Goal: Transaction & Acquisition: Purchase product/service

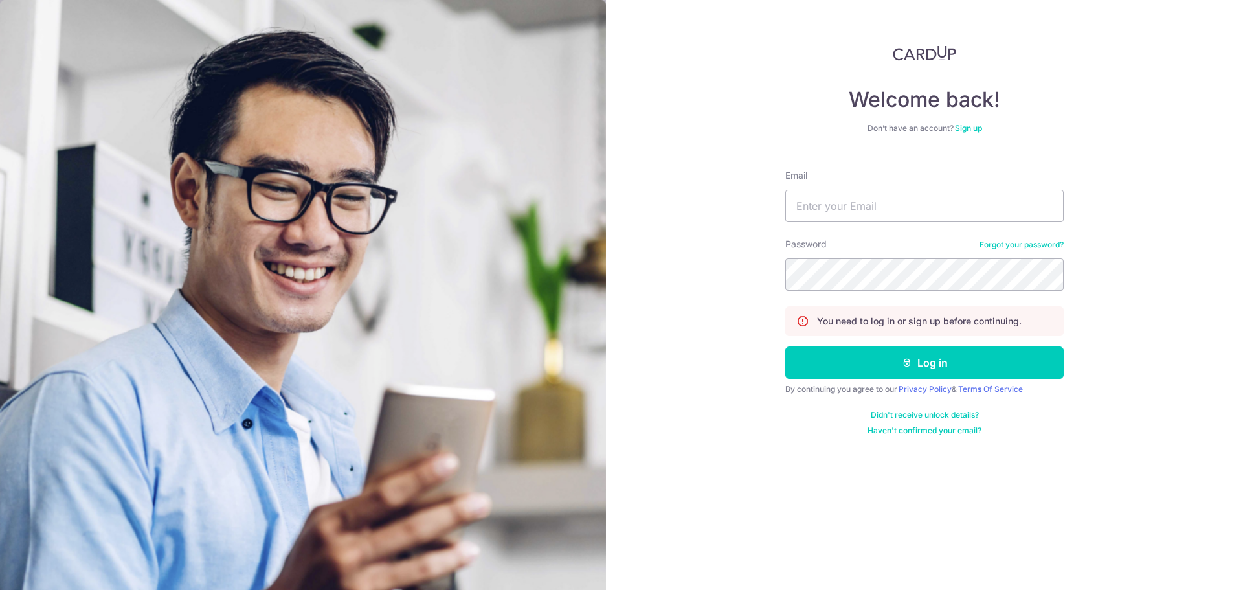
click at [862, 183] on div "Email" at bounding box center [924, 195] width 278 height 53
click at [862, 200] on input "Email" at bounding box center [924, 206] width 278 height 32
type input "[EMAIL_ADDRESS][DOMAIN_NAME]"
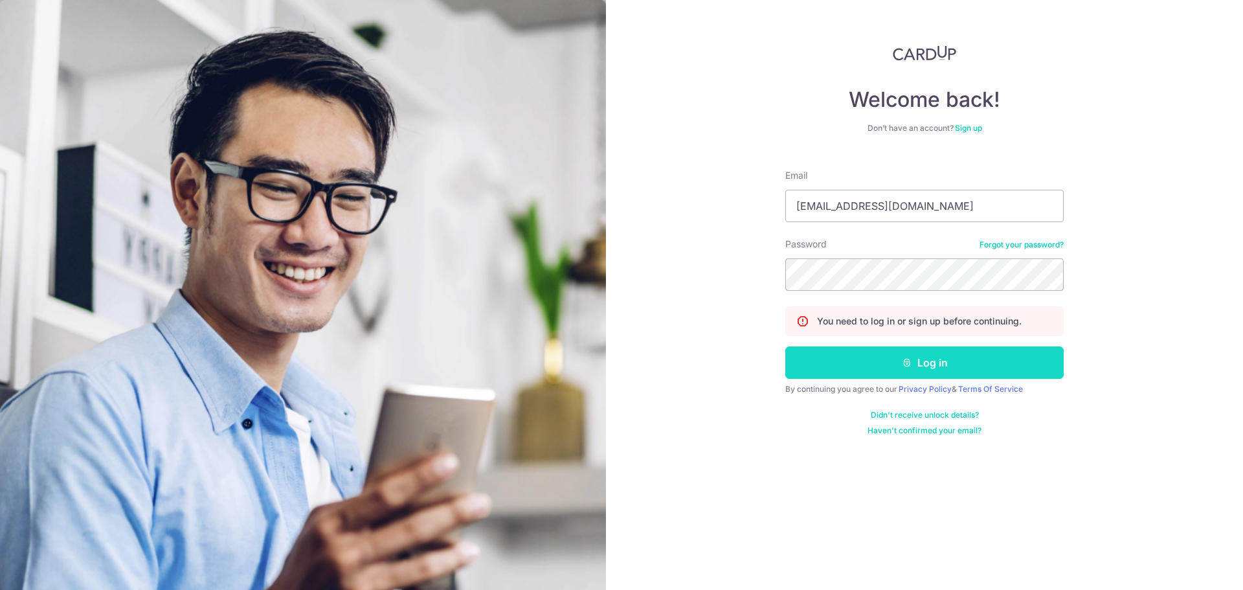
click at [939, 371] on button "Log in" at bounding box center [924, 362] width 278 height 32
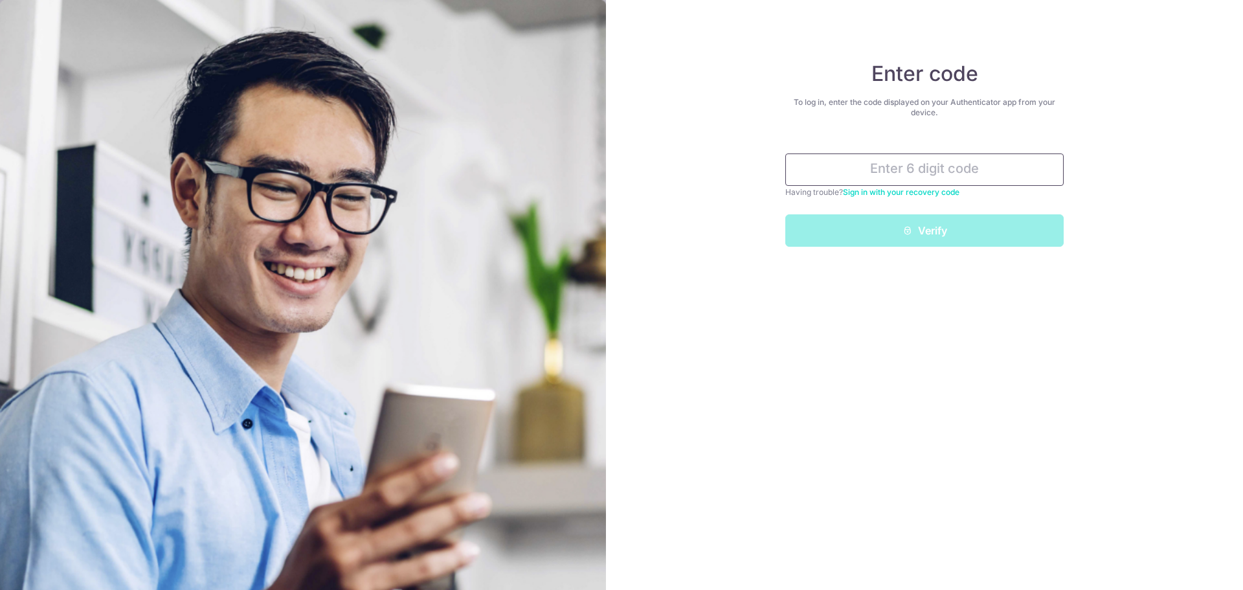
click at [913, 175] on input "text" at bounding box center [924, 169] width 278 height 32
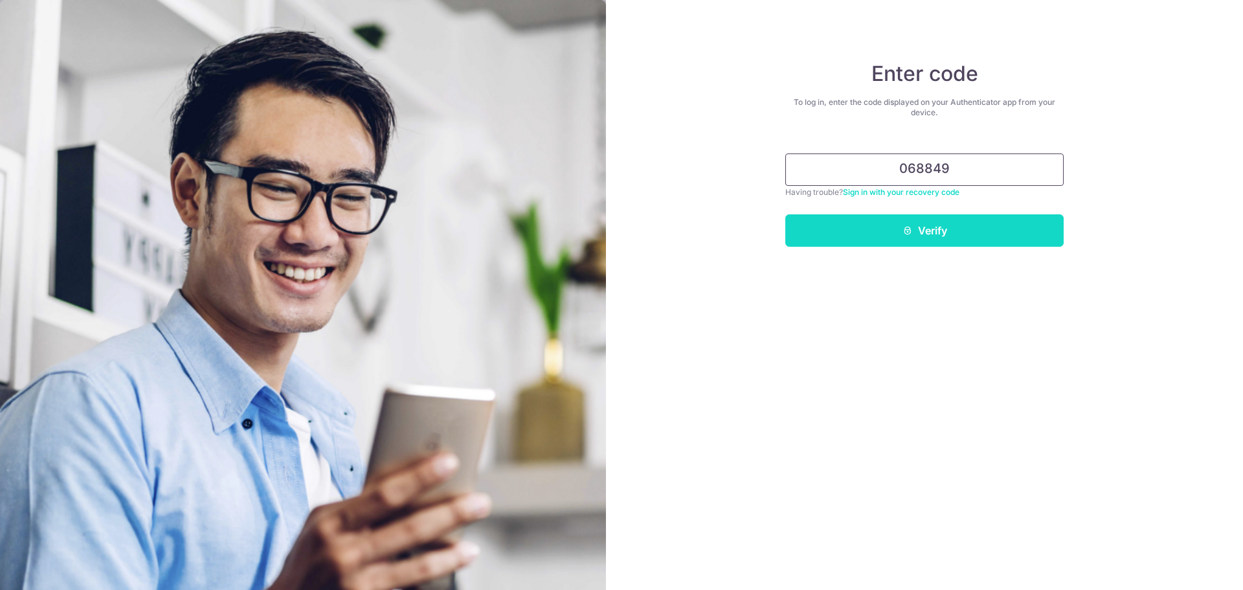
type input "068849"
click at [944, 220] on button "Verify" at bounding box center [924, 230] width 278 height 32
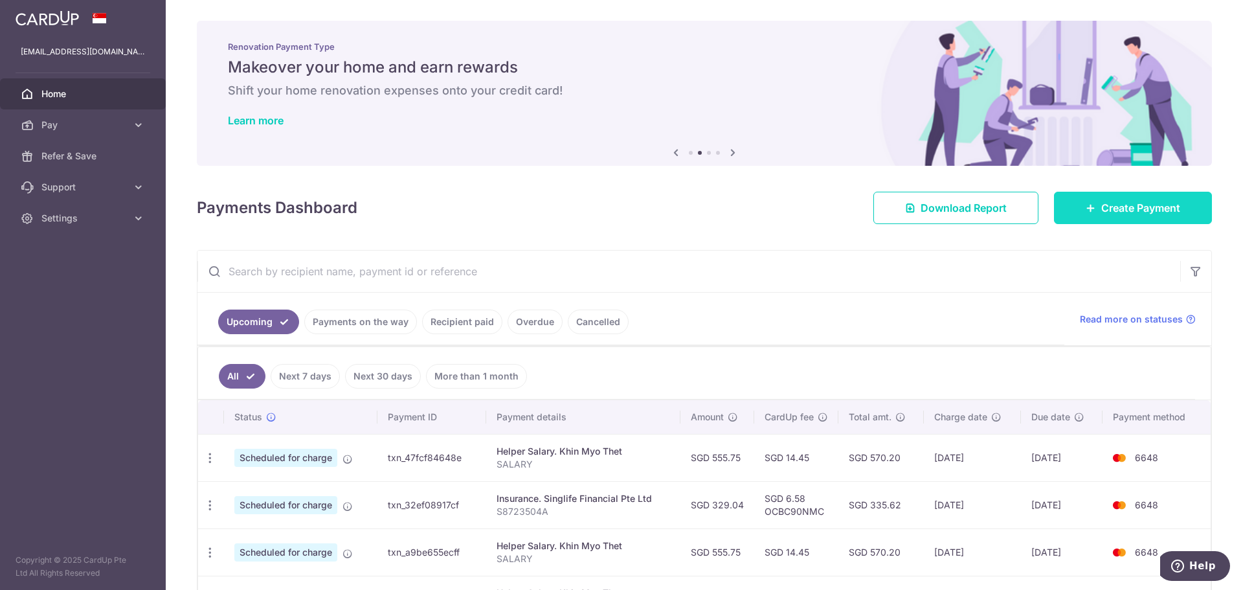
click at [1101, 207] on span "Create Payment" at bounding box center [1140, 208] width 79 height 16
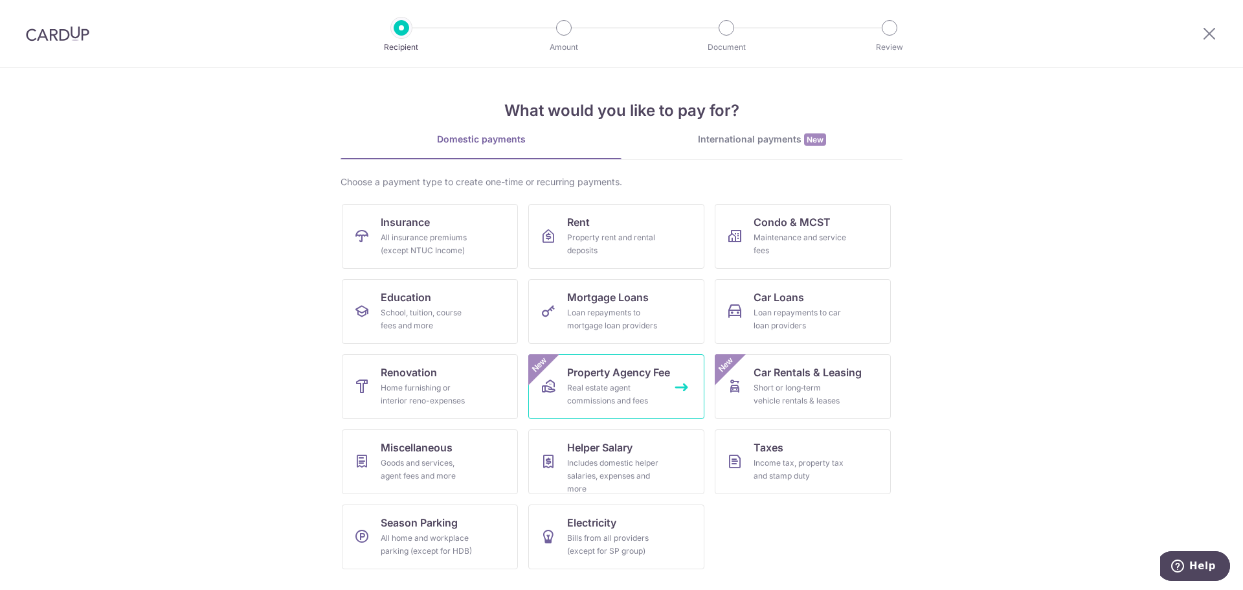
click at [607, 394] on div "Real estate agent commissions and fees" at bounding box center [613, 394] width 93 height 26
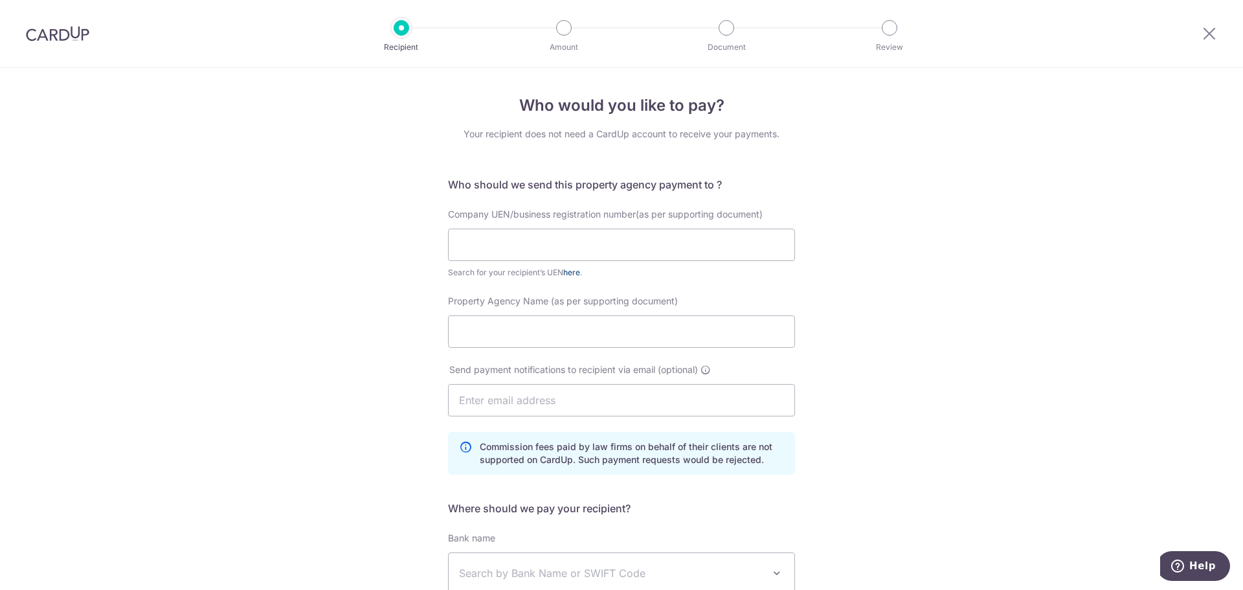
click at [569, 272] on link "here" at bounding box center [571, 272] width 17 height 10
click at [616, 241] on input "text" at bounding box center [621, 245] width 347 height 32
type input "200210087C"
click at [847, 302] on div "Who would you like to pay? Your recipient does not need a CardUp account to rec…" at bounding box center [621, 426] width 1243 height 716
click at [613, 325] on input "Property Agency Name (as per supporting document)" at bounding box center [621, 331] width 347 height 32
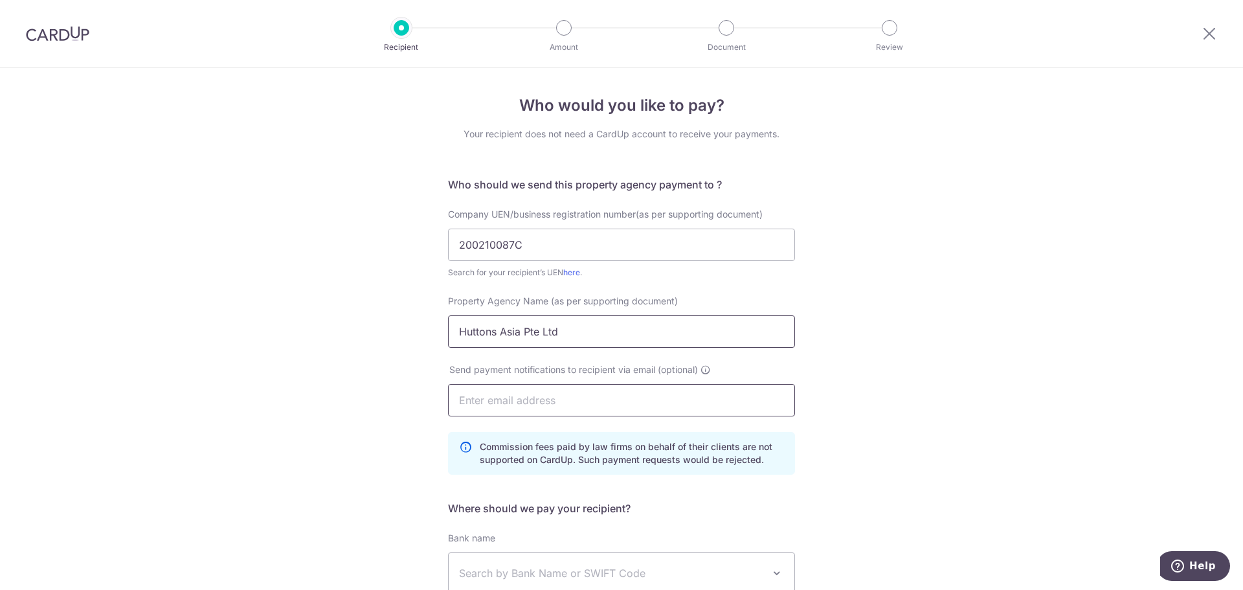
type input "Huttons Asia Pte Ltd"
click at [528, 405] on input "text" at bounding box center [621, 400] width 347 height 32
click at [588, 397] on input "text" at bounding box center [621, 400] width 347 height 32
drag, startPoint x: 864, startPoint y: 392, endPoint x: 805, endPoint y: 381, distance: 59.8
click at [855, 390] on div "Who would you like to pay? Your recipient does not need a CardUp account to rec…" at bounding box center [621, 426] width 1243 height 716
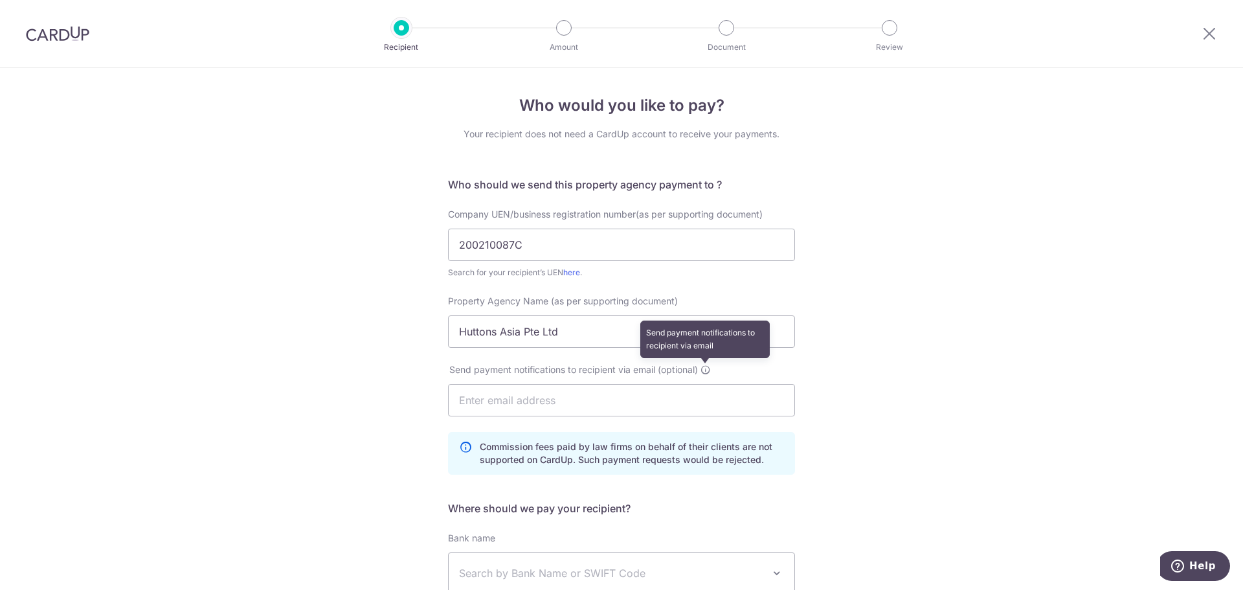
click at [707, 372] on icon at bounding box center [705, 369] width 10 height 10
click at [899, 415] on div "Who would you like to pay? Your recipient does not need a CardUp account to rec…" at bounding box center [621, 426] width 1243 height 716
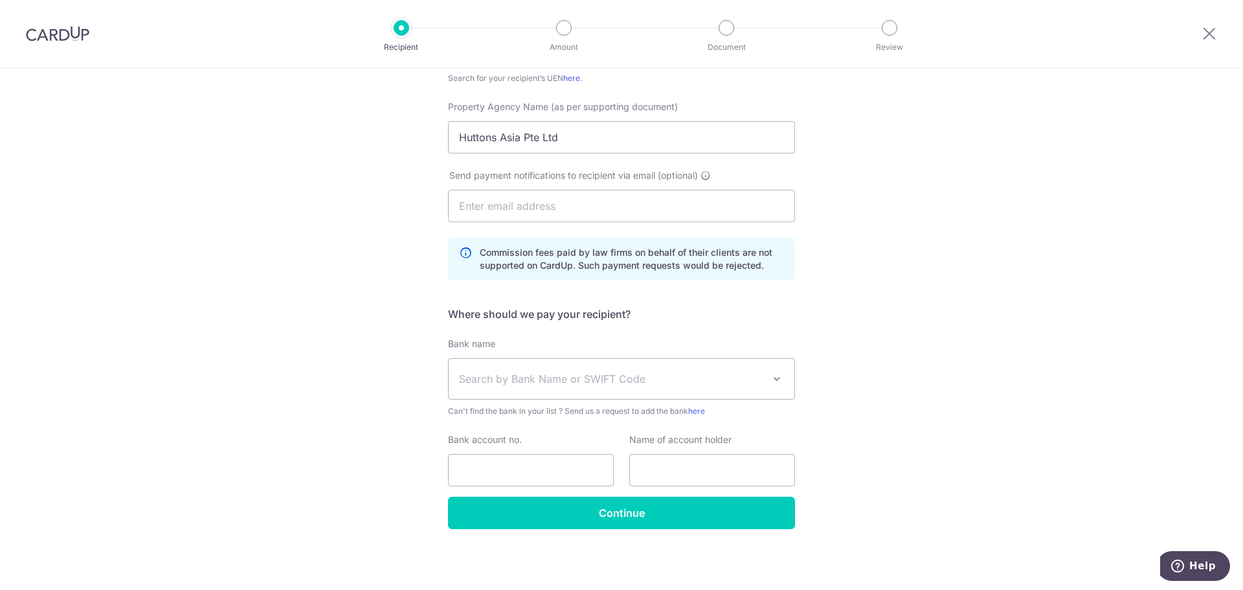
click at [700, 374] on span "Search by Bank Name or SWIFT Code" at bounding box center [611, 379] width 304 height 16
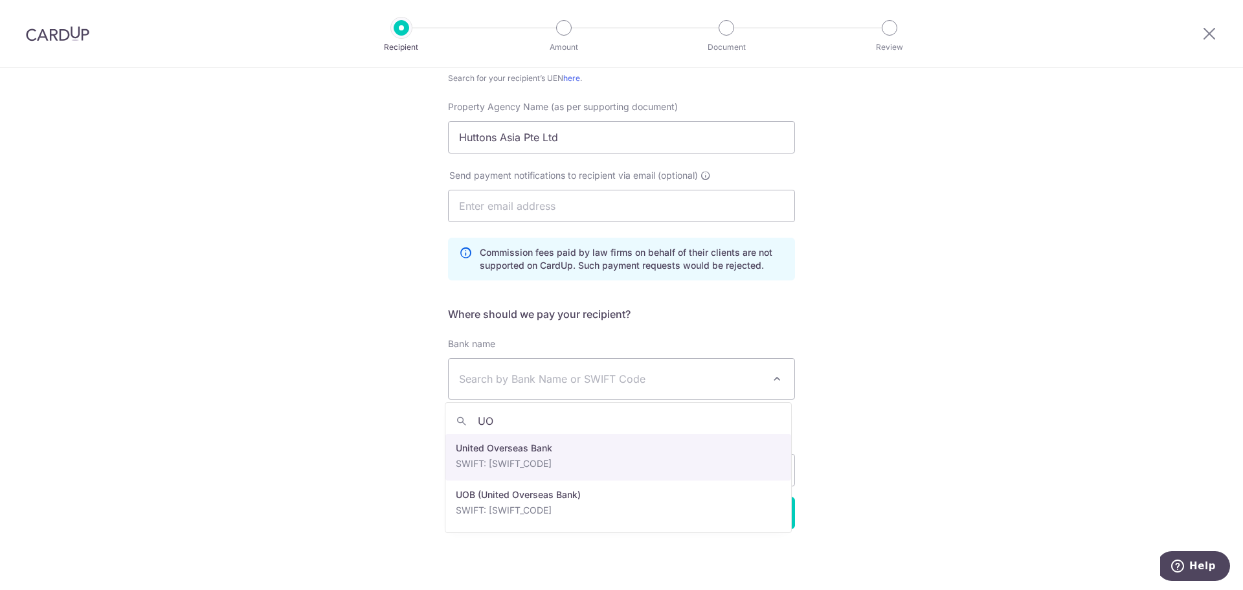
type input "UO"
select select "23668"
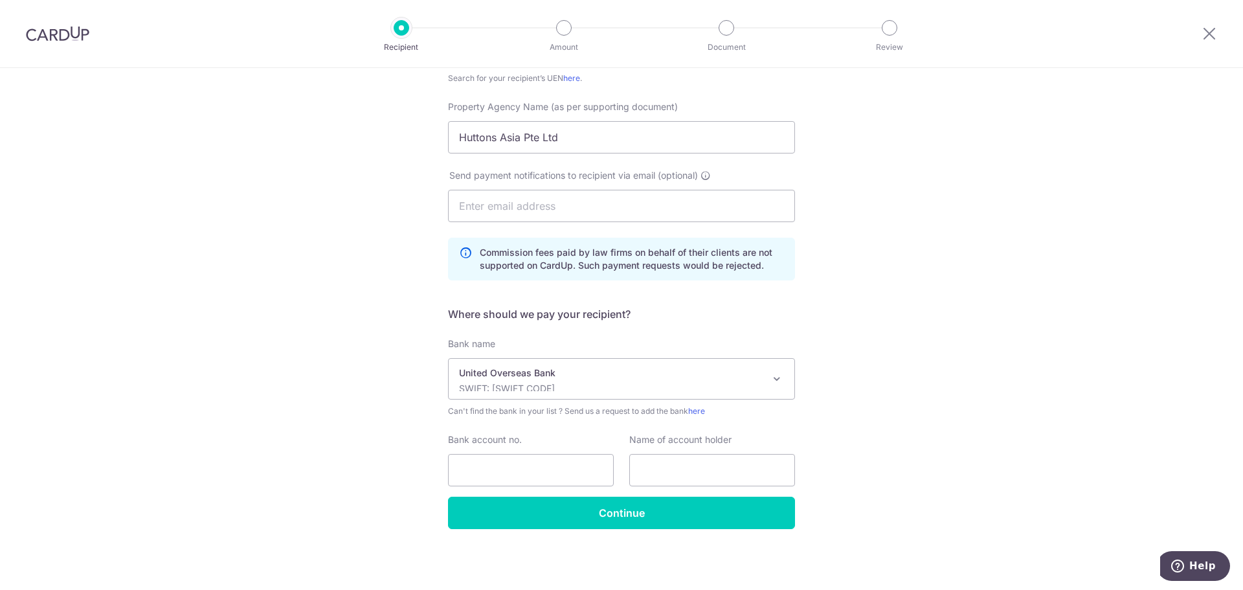
click at [886, 462] on div "Who would you like to pay? Your recipient does not need a CardUp account to rec…" at bounding box center [621, 232] width 1243 height 716
click at [913, 393] on div "Who would you like to pay? Your recipient does not need a CardUp account to rec…" at bounding box center [621, 232] width 1243 height 716
click at [543, 459] on input "Bank account no." at bounding box center [531, 470] width 166 height 32
click at [469, 475] on input "2123075775" at bounding box center [531, 470] width 166 height 32
type input "2123075775"
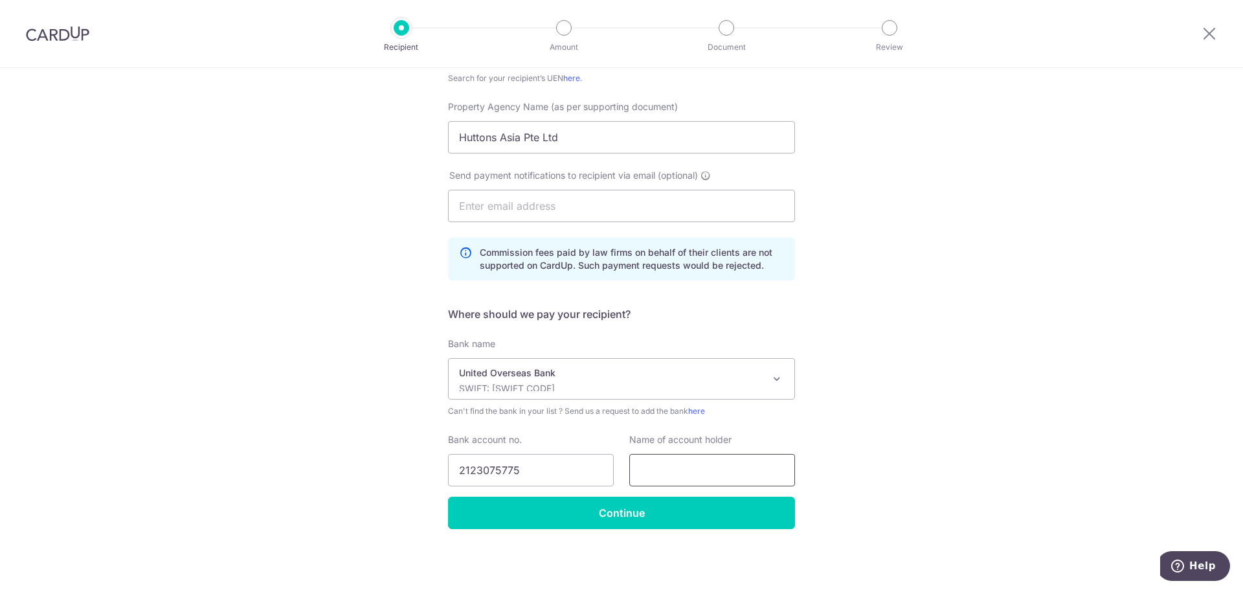
click at [734, 475] on input "text" at bounding box center [712, 470] width 166 height 32
click at [727, 474] on input "HUTTONS ASIA PTD LTD" at bounding box center [712, 470] width 166 height 32
type input "HUTTONS ASIA PTE LTD"
click at [939, 411] on div "Who would you like to pay? Your recipient does not need a CardUp account to rec…" at bounding box center [621, 232] width 1243 height 716
click at [760, 478] on input "HUTTONS ASIA PTE LTD" at bounding box center [712, 470] width 166 height 32
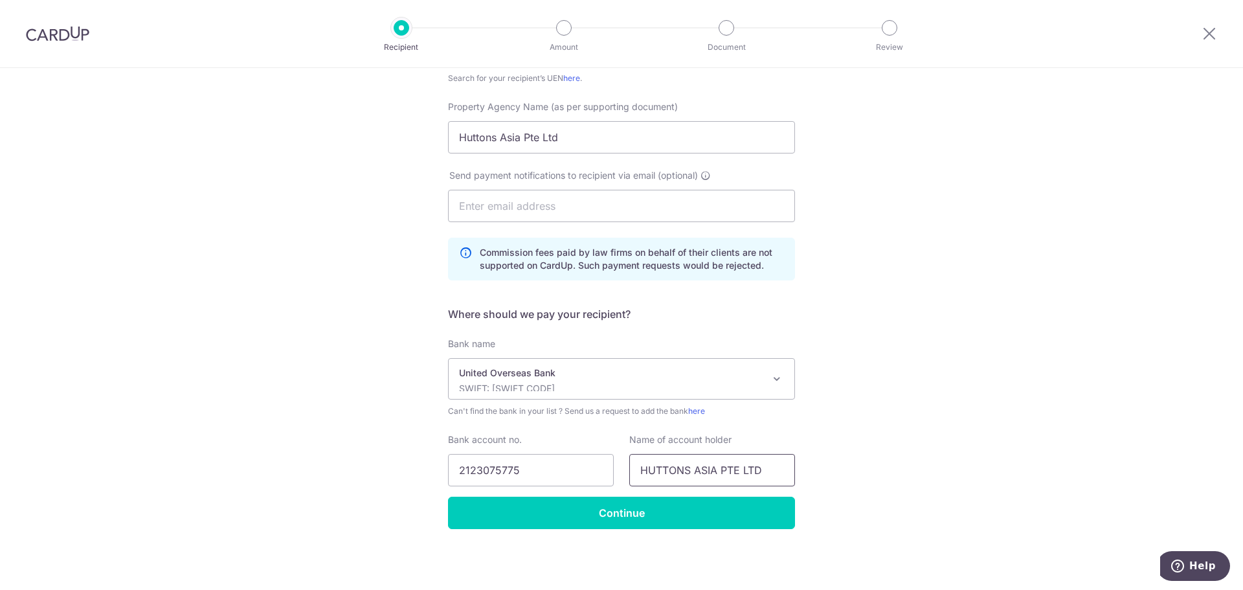
click at [760, 478] on input "HUTTONS ASIA PTE LTD" at bounding box center [712, 470] width 166 height 32
click at [595, 148] on input "Huttons Asia Pte Ltd" at bounding box center [621, 137] width 347 height 32
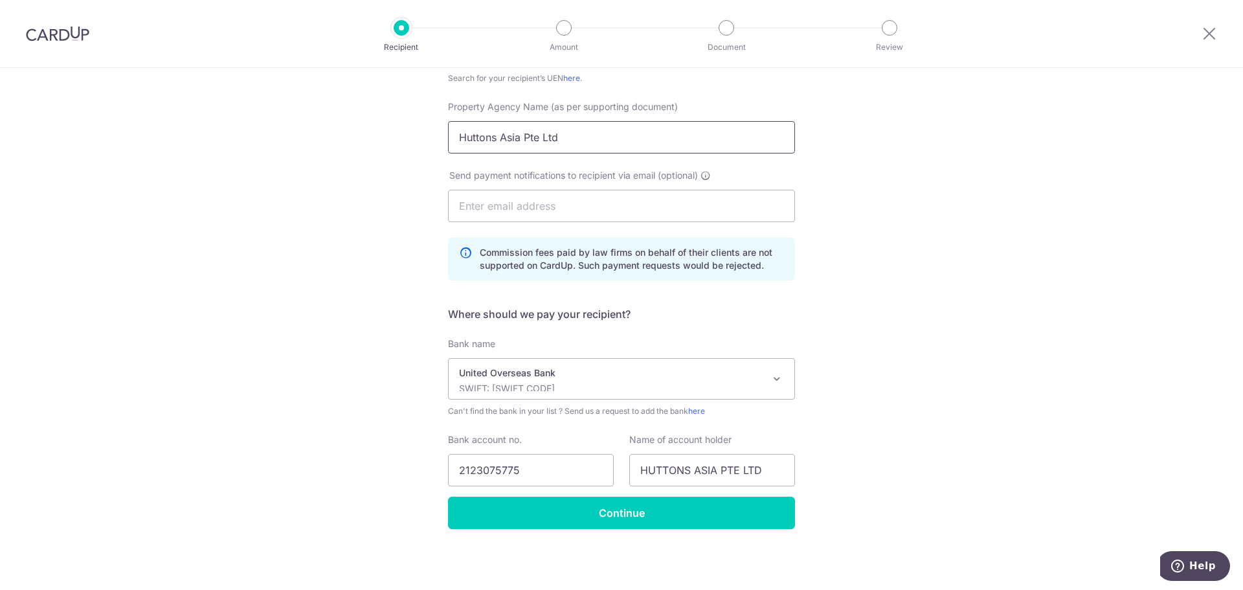
paste input "UTTONS ASIA PTE LTD"
type input "HUTTONS ASIA PTE LTD"
click at [675, 517] on input "Continue" at bounding box center [621, 513] width 347 height 32
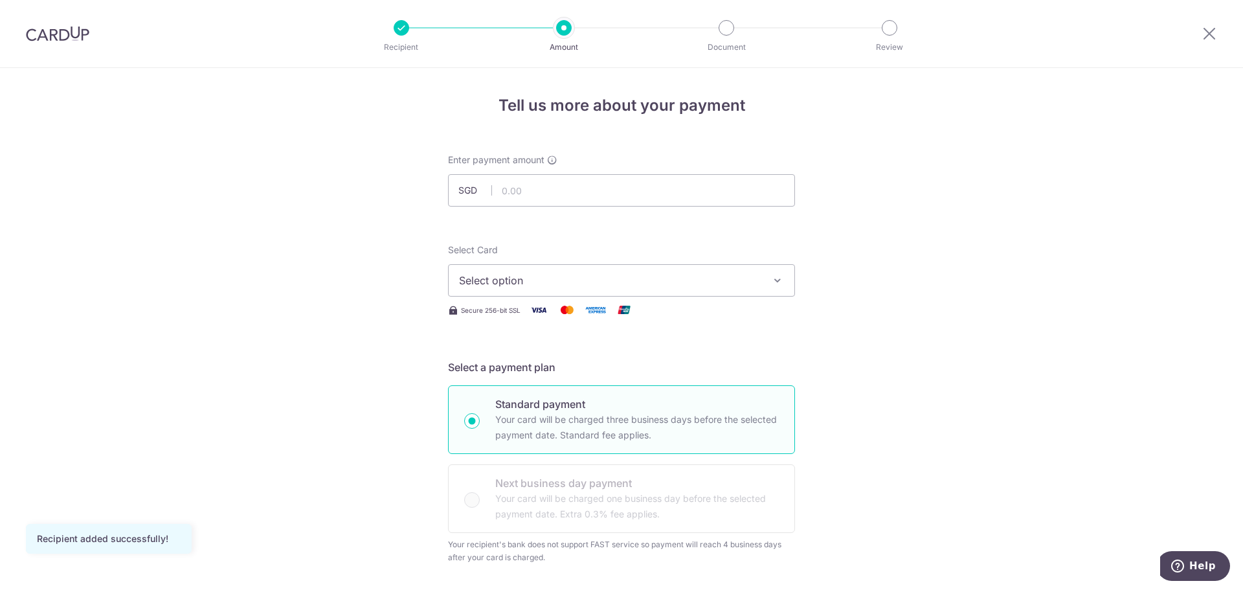
click at [567, 173] on div "Enter payment amount SGD" at bounding box center [621, 179] width 347 height 53
click at [565, 185] on input "text" at bounding box center [621, 190] width 347 height 32
type input "1,907.50"
click at [790, 295] on button "Select option" at bounding box center [621, 280] width 347 height 32
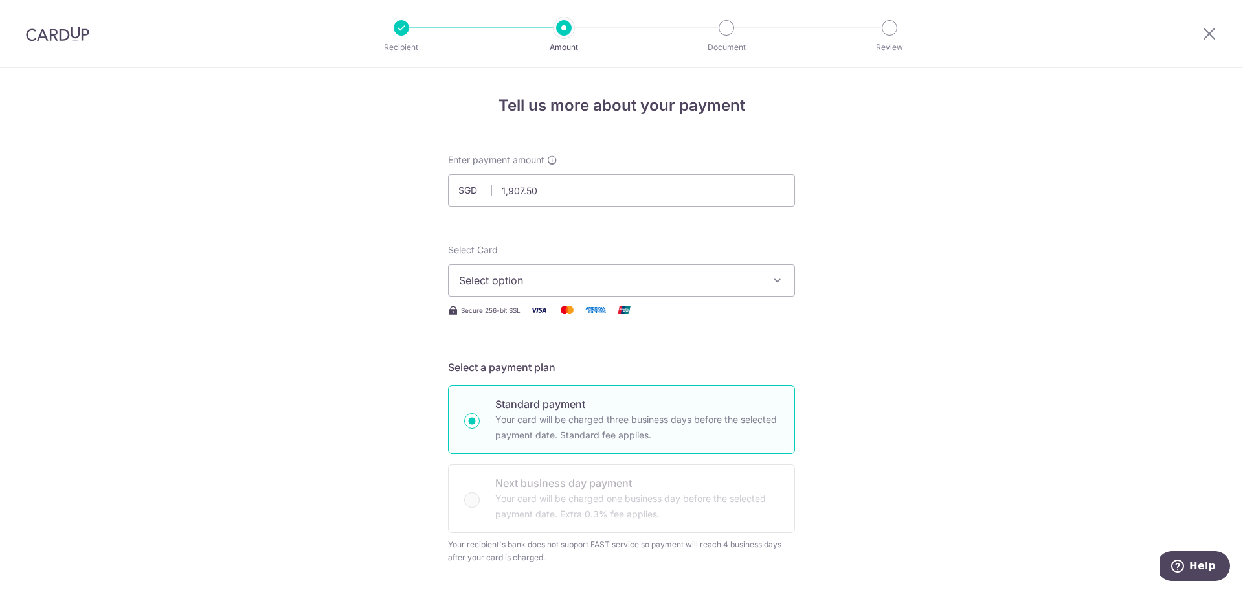
click at [694, 273] on span "Select option" at bounding box center [610, 281] width 302 height 16
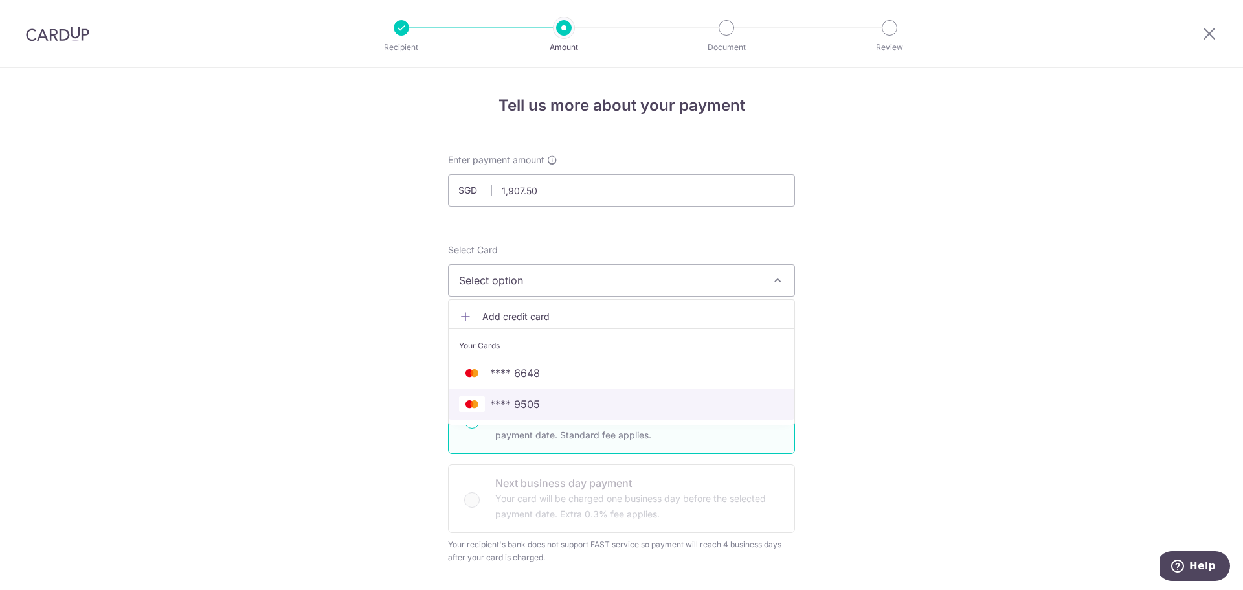
click at [653, 394] on link "**** 9505" at bounding box center [622, 403] width 346 height 31
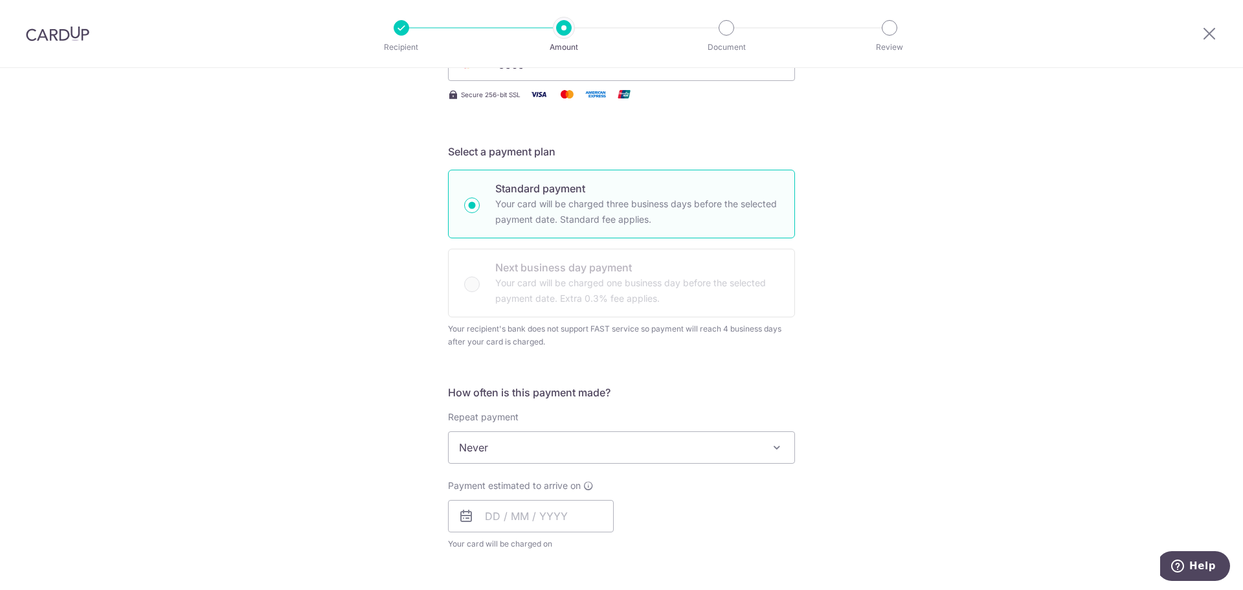
scroll to position [647, 0]
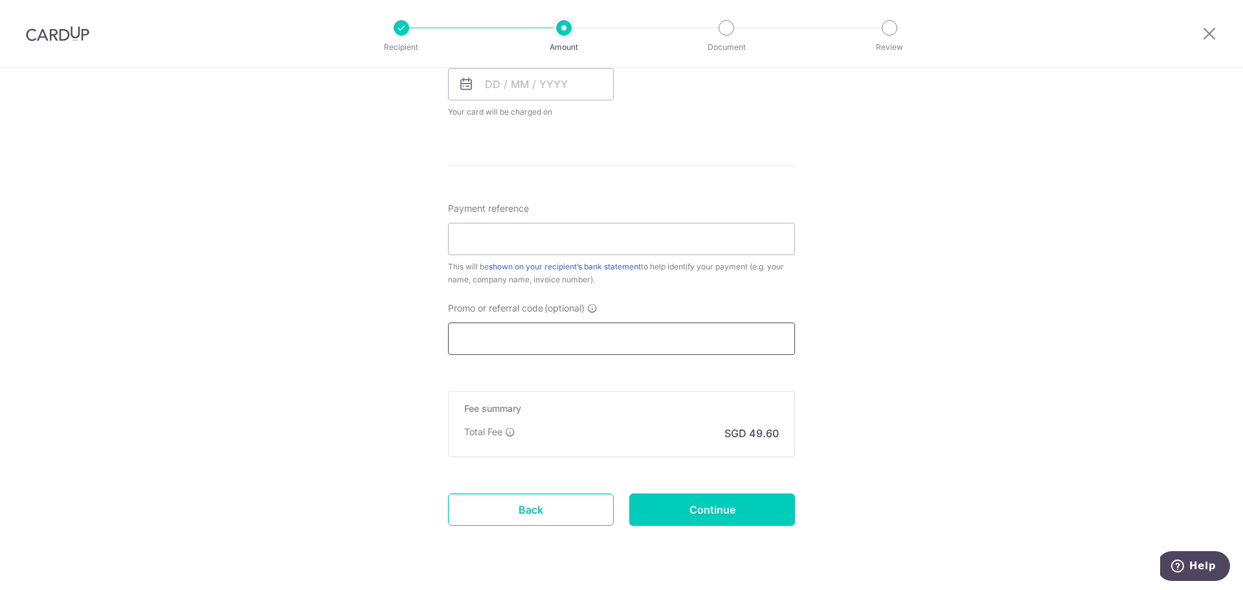
paste input "OFF225"
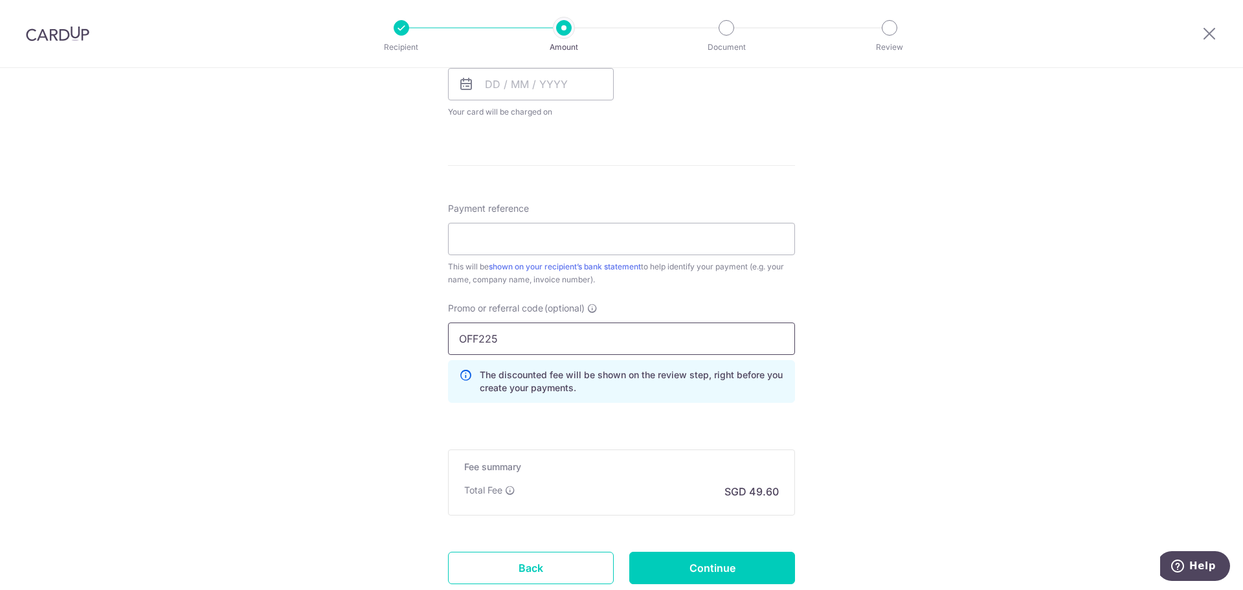
type input "OFF225"
click at [840, 324] on div "Tell us more about your payment Enter payment amount SGD 1,907.50 1907.50 Recip…" at bounding box center [621, 51] width 1243 height 1260
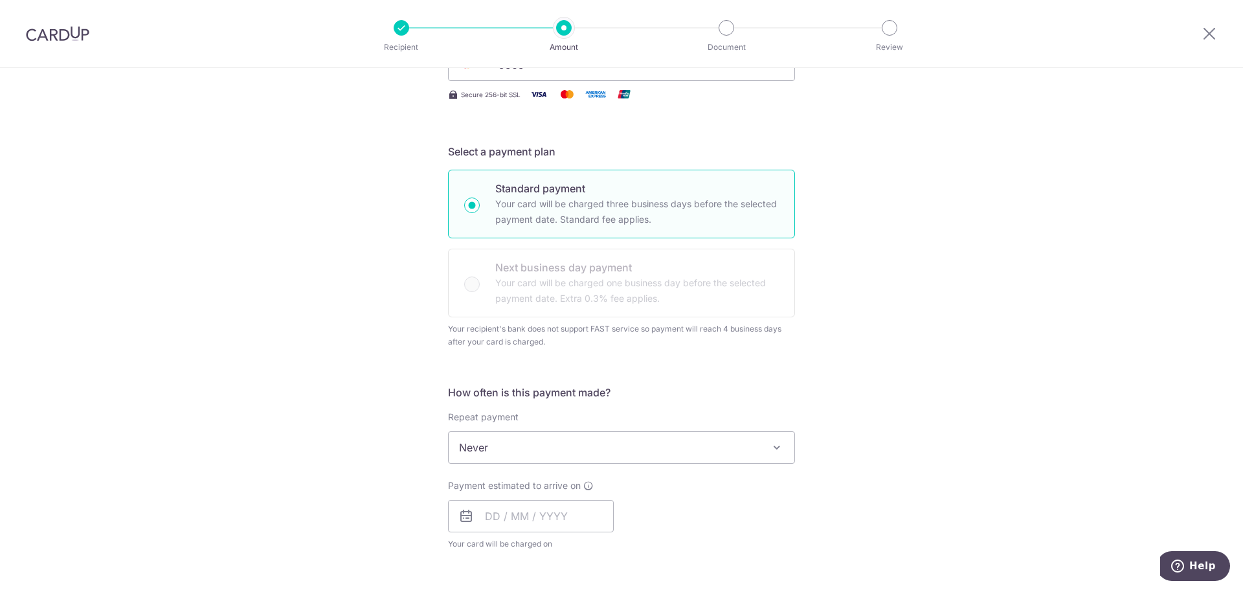
scroll to position [432, 0]
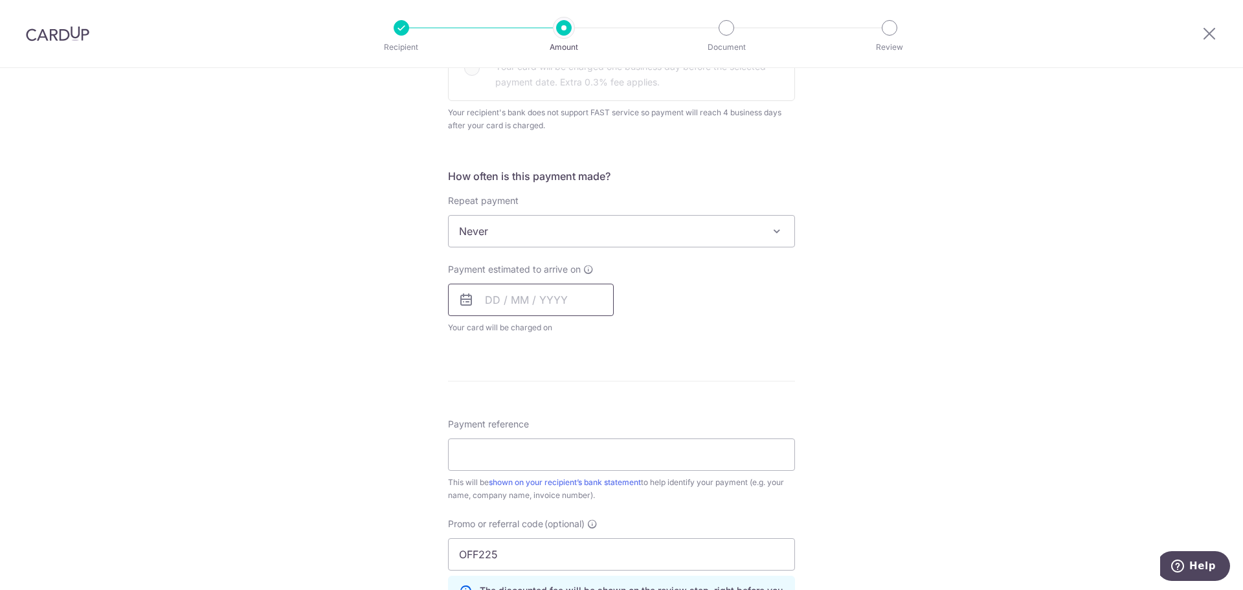
click at [588, 302] on input "text" at bounding box center [531, 300] width 166 height 32
click at [527, 288] on input "text" at bounding box center [531, 300] width 166 height 32
drag, startPoint x: 572, startPoint y: 438, endPoint x: 665, endPoint y: 425, distance: 94.8
click at [572, 438] on link "16" at bounding box center [578, 443] width 21 height 21
type input "16/10/2025"
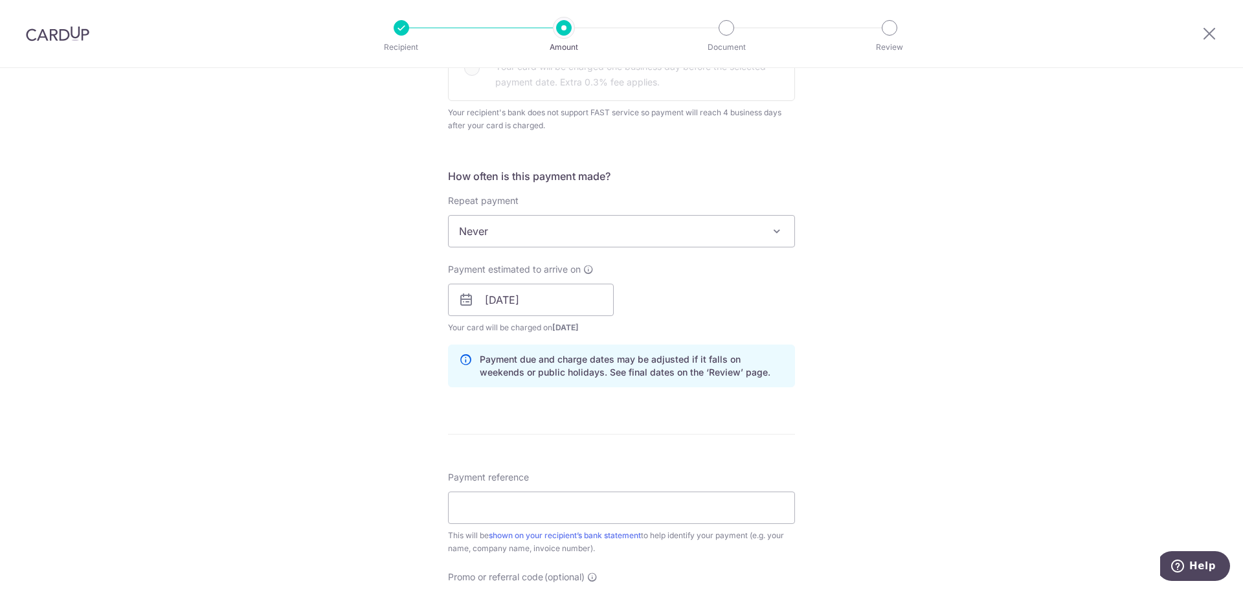
click at [884, 401] on div "Tell us more about your payment Enter payment amount SGD 1,907.50 1907.50 Recip…" at bounding box center [621, 293] width 1243 height 1314
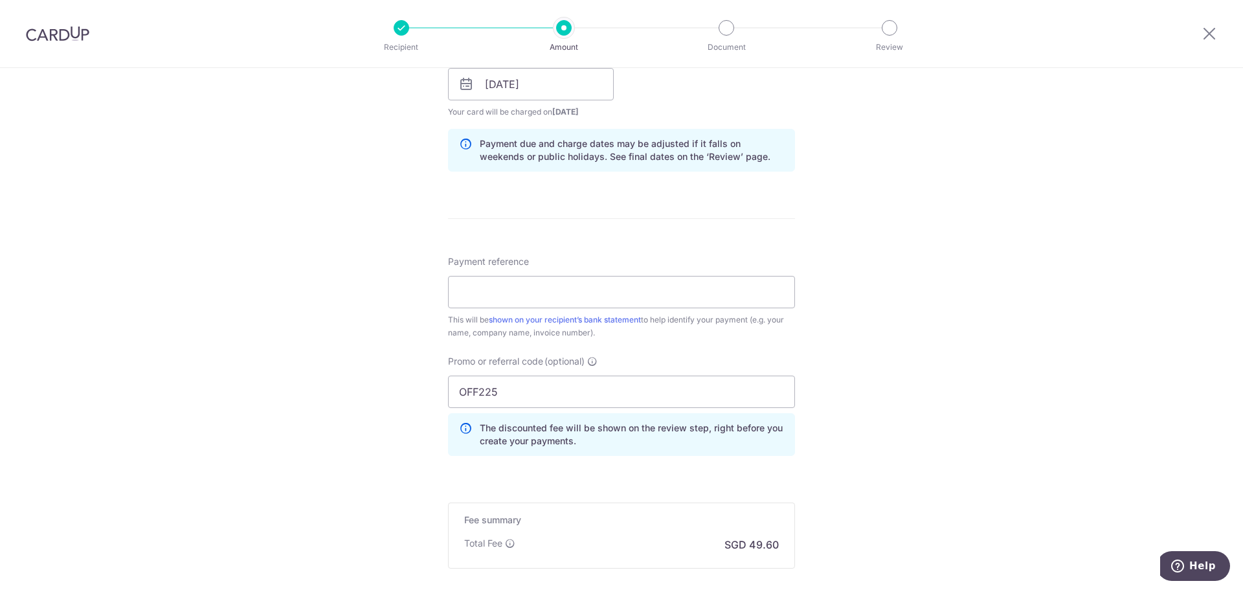
scroll to position [0, 0]
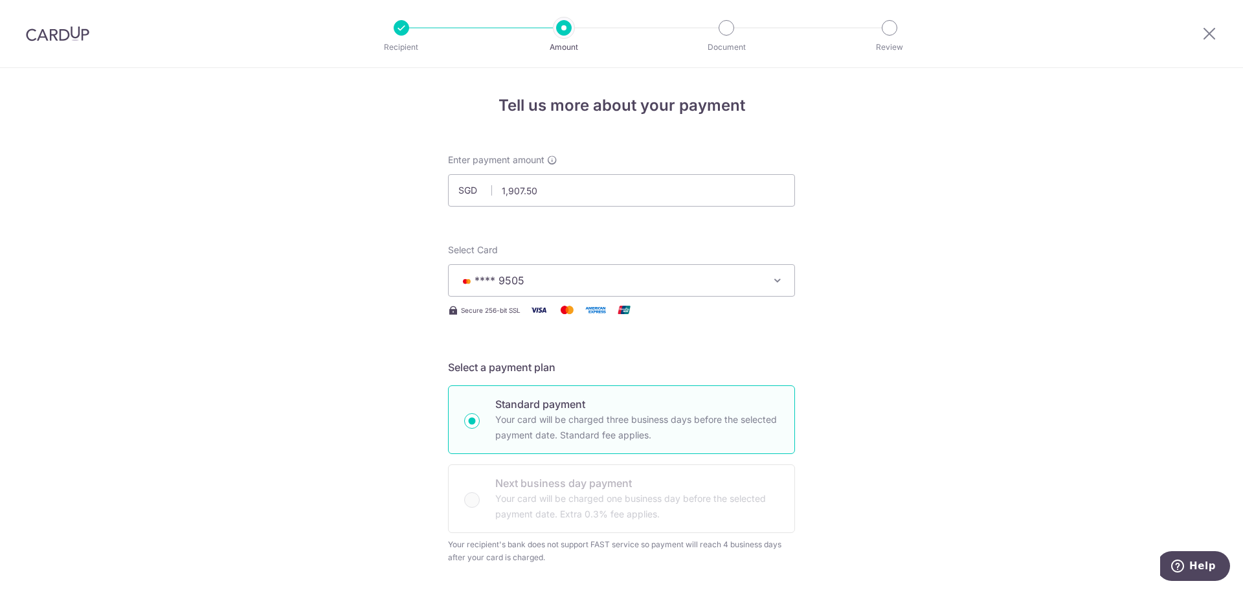
click at [740, 269] on button "**** 9505" at bounding box center [621, 280] width 347 height 32
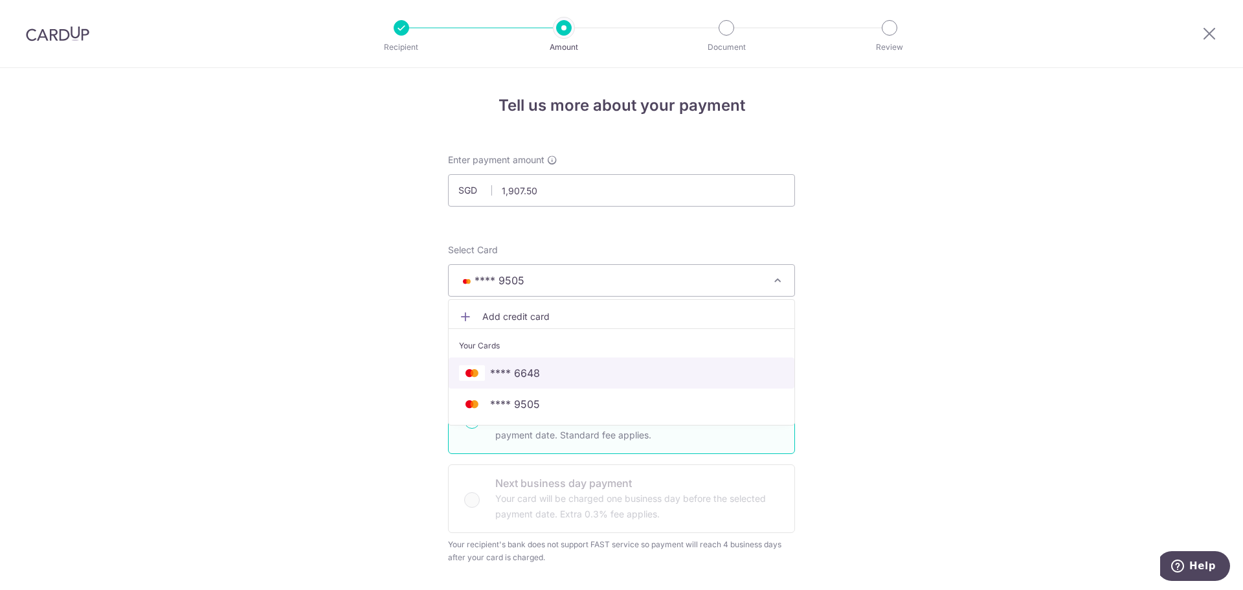
click at [703, 370] on span "**** 6648" at bounding box center [621, 373] width 325 height 16
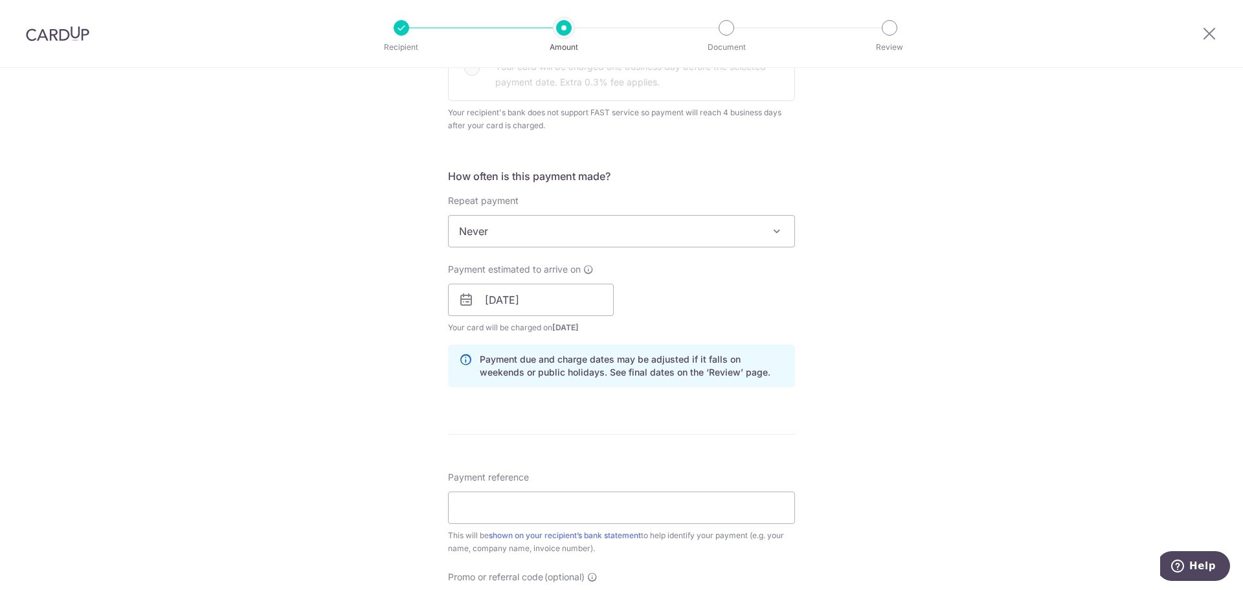
scroll to position [647, 0]
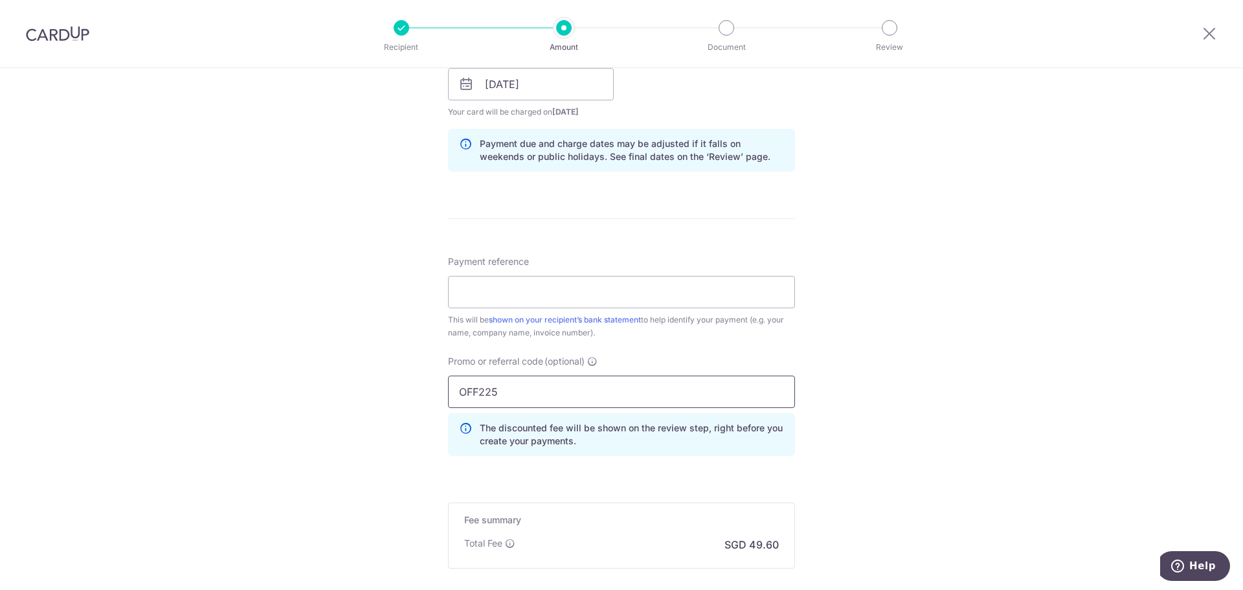
drag, startPoint x: 577, startPoint y: 391, endPoint x: 420, endPoint y: 385, distance: 156.8
click at [420, 385] on div "Tell us more about your payment Enter payment amount SGD 1,907.50 1907.50 Recip…" at bounding box center [621, 78] width 1243 height 1314
paste input "CBC90NMC"
click at [830, 471] on div "Tell us more about your payment Enter payment amount SGD 1,907.50 1907.50 Recip…" at bounding box center [621, 78] width 1243 height 1314
click at [565, 392] on input "OCBC90NMC" at bounding box center [621, 391] width 347 height 32
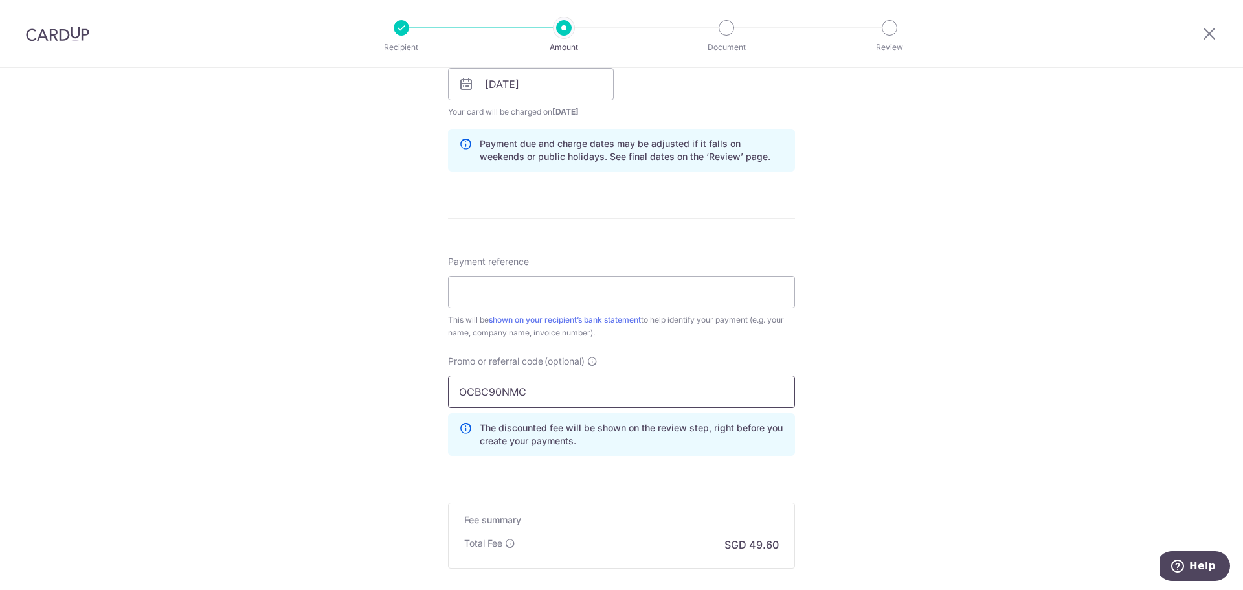
click at [565, 392] on input "OCBC90NMC" at bounding box center [621, 391] width 347 height 32
paste input "FF225"
type input "OFF225"
click at [868, 355] on div "Tell us more about your payment Enter payment amount SGD 1,907.50 1907.50 Recip…" at bounding box center [621, 78] width 1243 height 1314
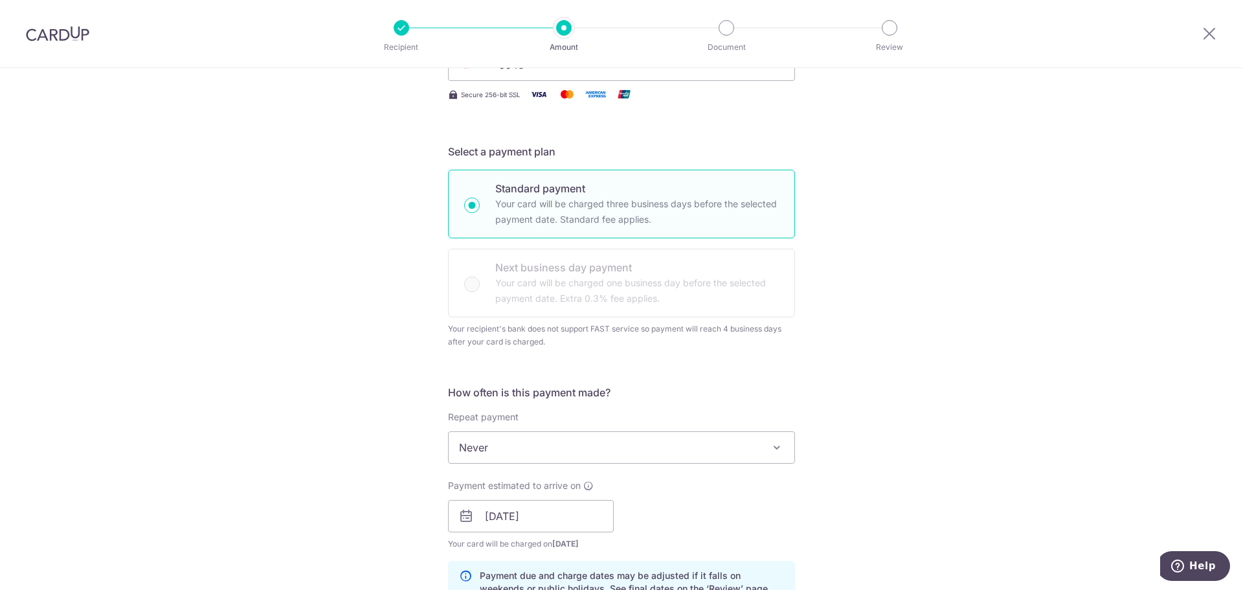
scroll to position [0, 0]
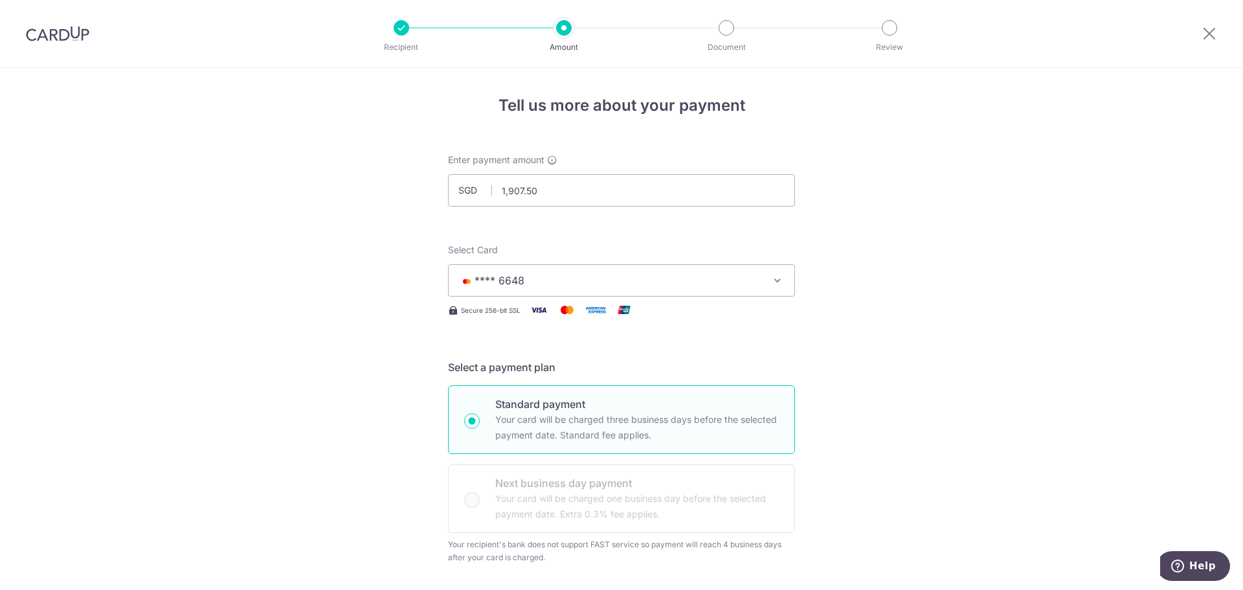
click at [623, 285] on span "**** 6648" at bounding box center [610, 281] width 302 height 16
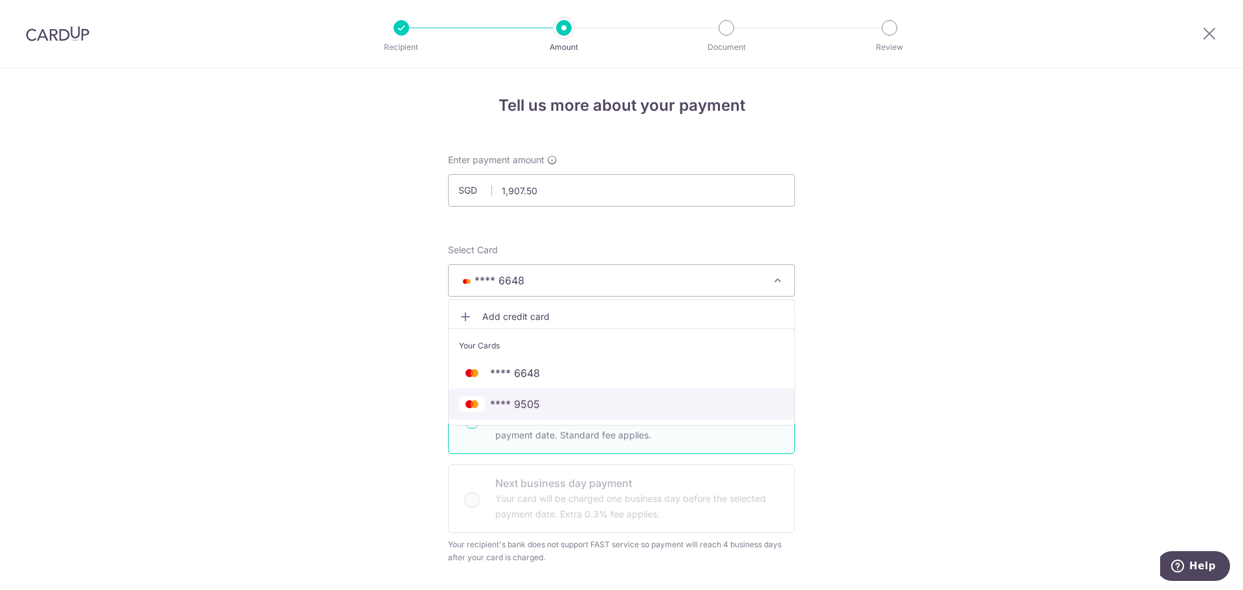
click at [598, 406] on span "**** 9505" at bounding box center [621, 404] width 325 height 16
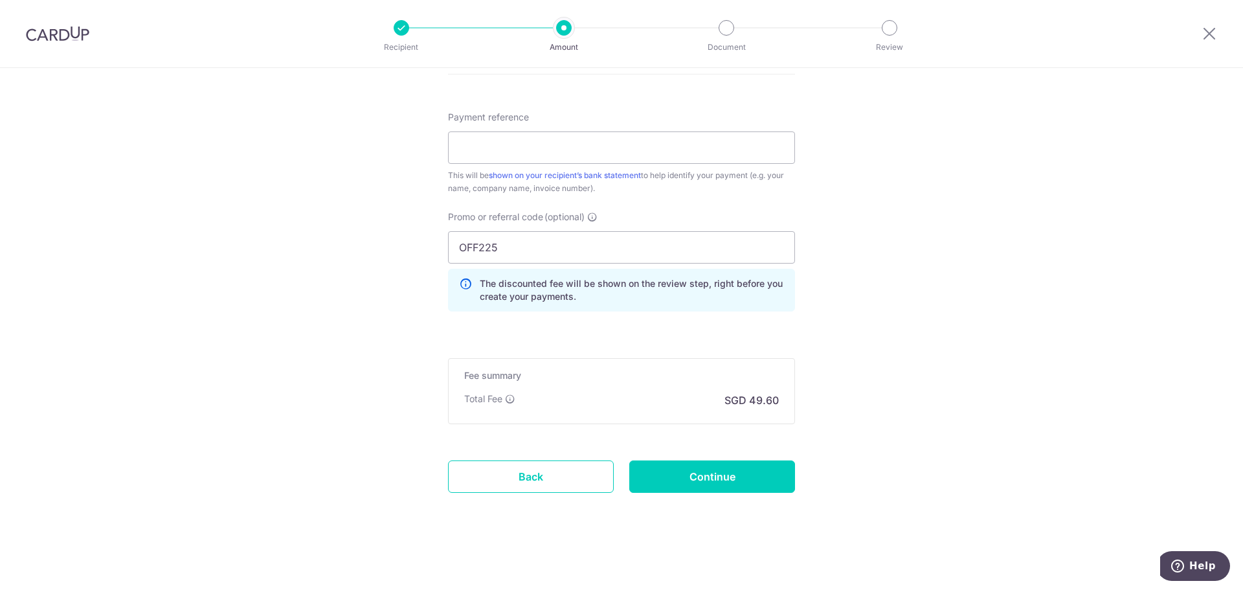
scroll to position [576, 0]
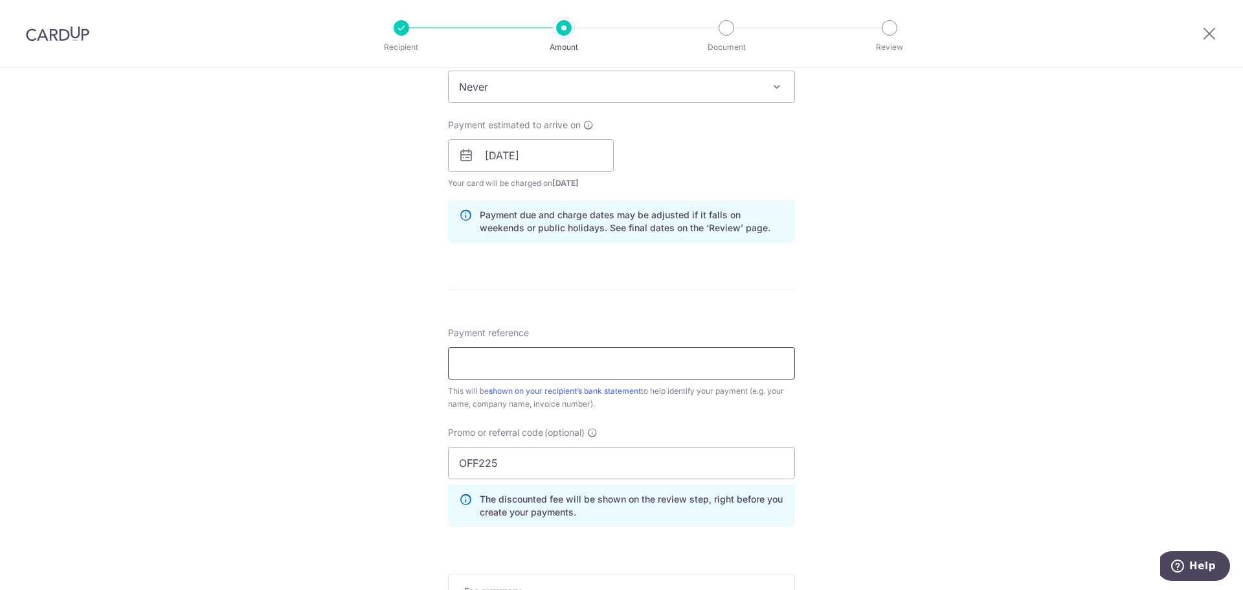
click at [665, 359] on input "Payment reference" at bounding box center [621, 363] width 347 height 32
click at [913, 353] on div "Tell us more about your payment Enter payment amount SGD 1,907.50 1907.50 Recip…" at bounding box center [621, 149] width 1243 height 1314
click at [699, 375] on input "Payment reference" at bounding box center [621, 363] width 347 height 32
type input "HAAR20250900351R"
click at [970, 323] on div "Tell us more about your payment Enter payment amount SGD 1,907.50 1907.50 Recip…" at bounding box center [621, 149] width 1243 height 1314
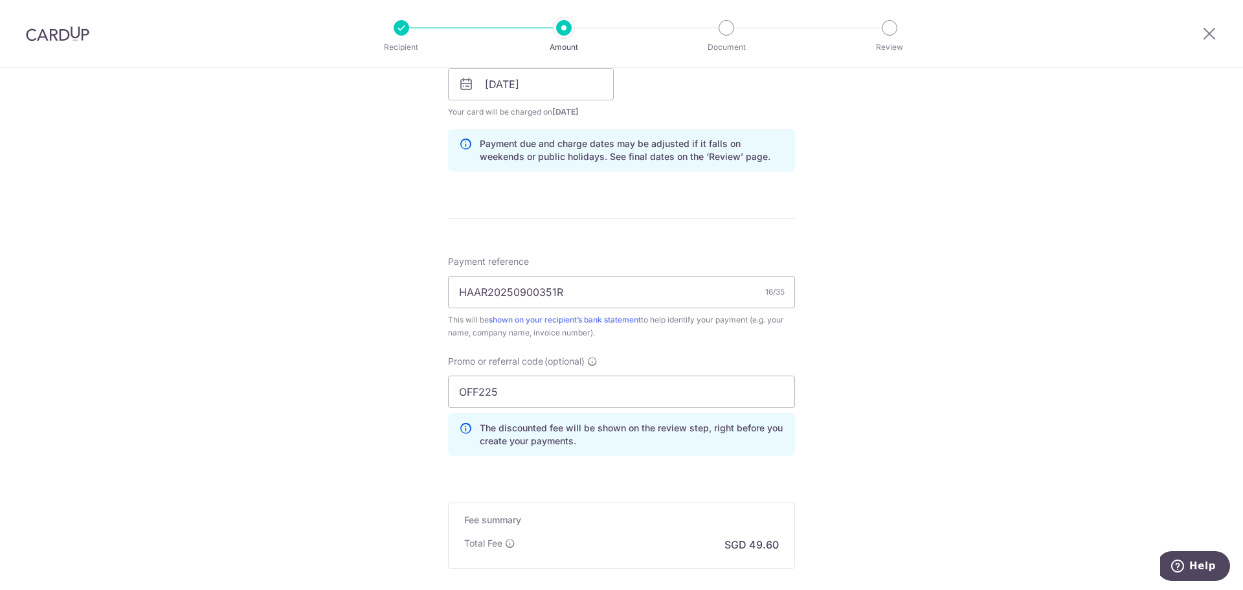
scroll to position [792, 0]
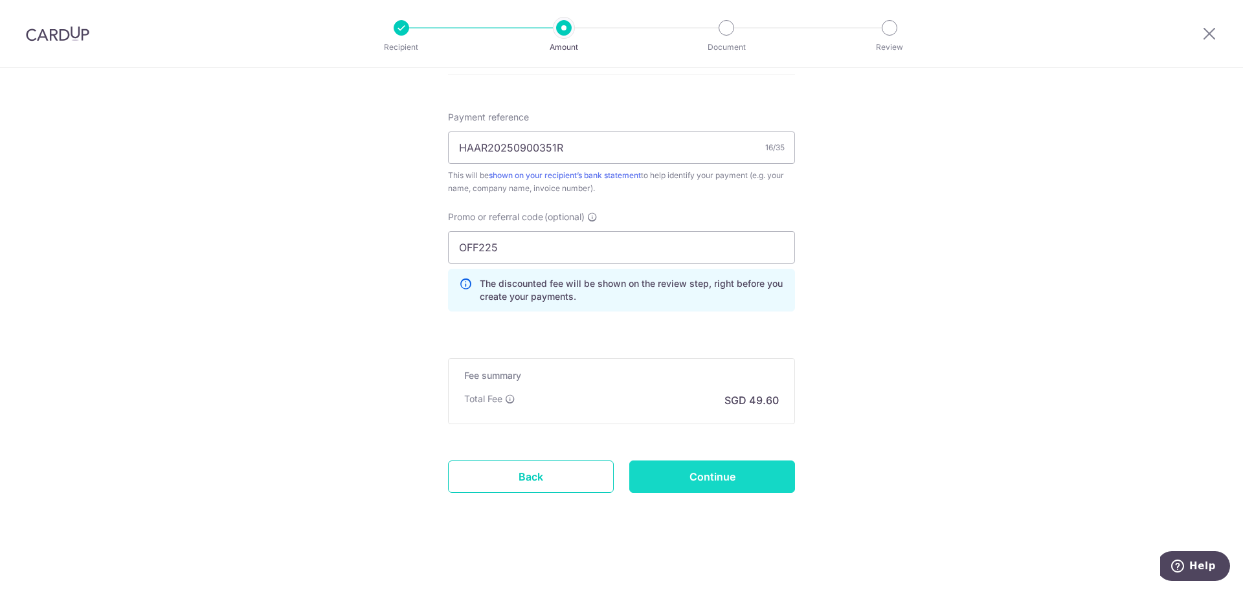
click at [754, 474] on input "Continue" at bounding box center [712, 476] width 166 height 32
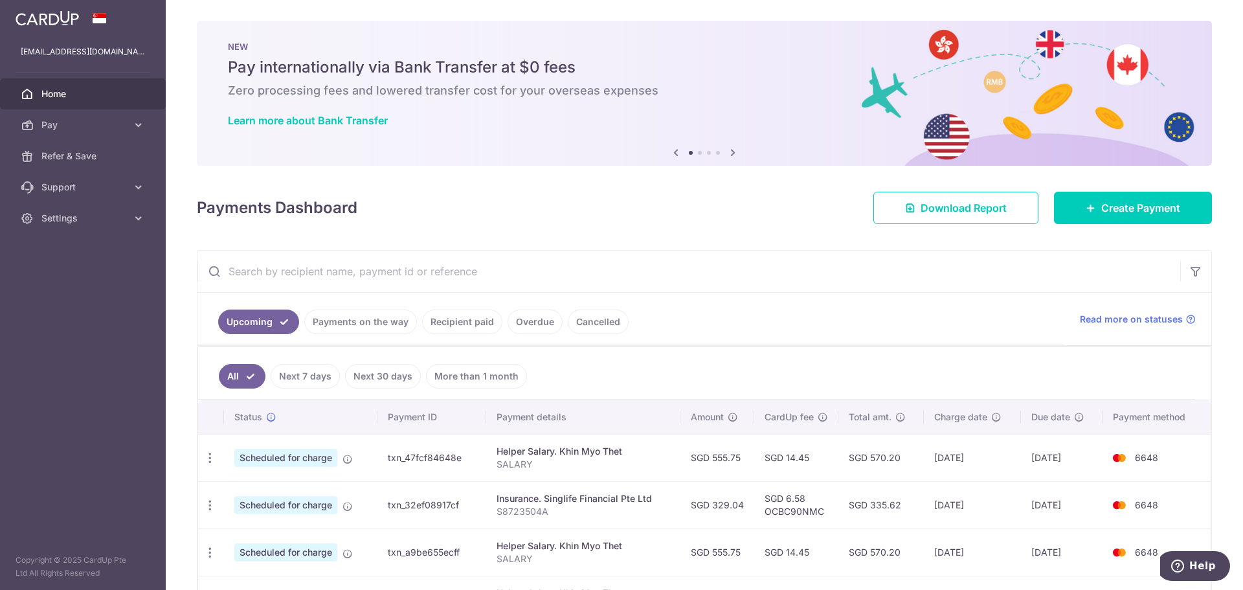
click at [735, 148] on icon at bounding box center [733, 152] width 16 height 16
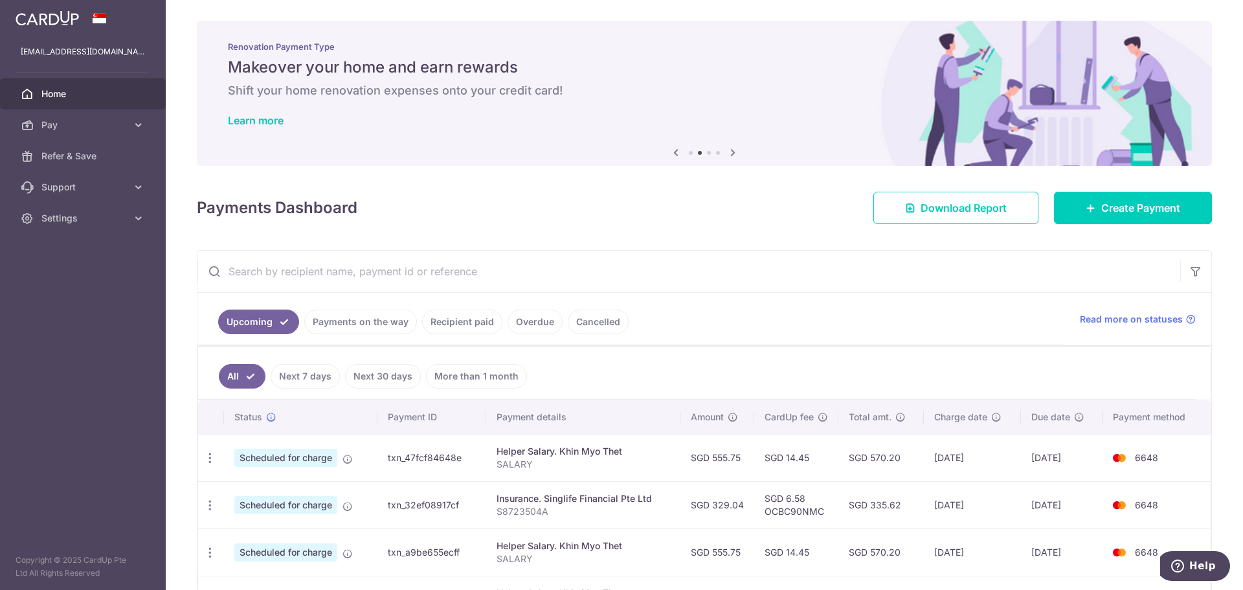
click at [735, 148] on icon at bounding box center [733, 152] width 16 height 16
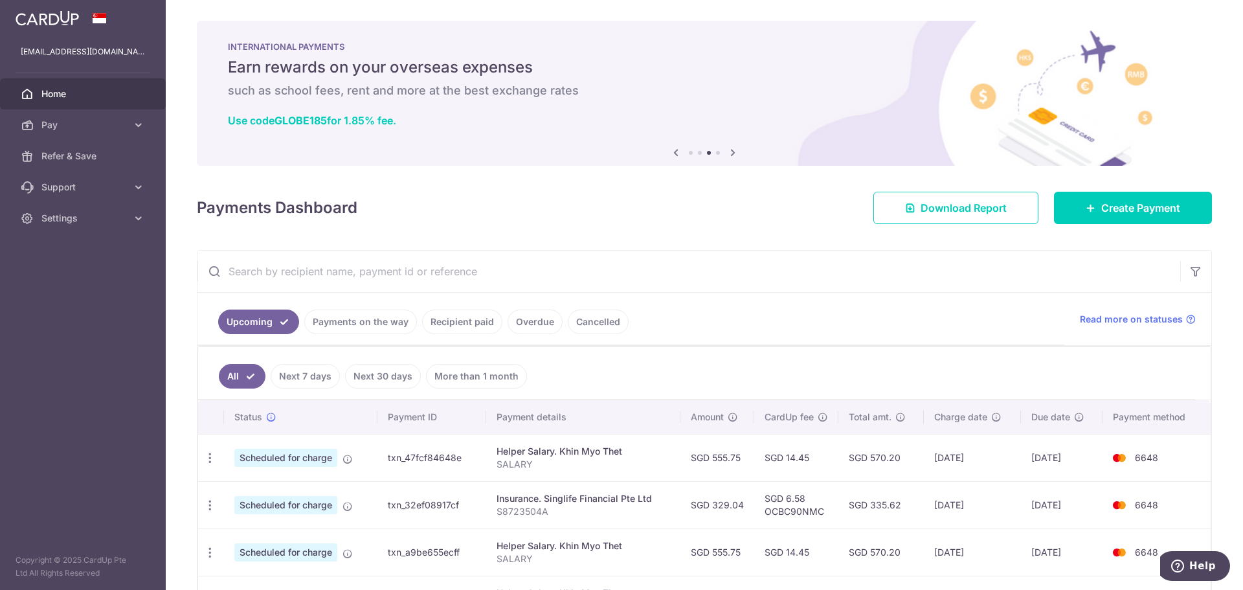
click at [735, 148] on icon at bounding box center [733, 152] width 16 height 16
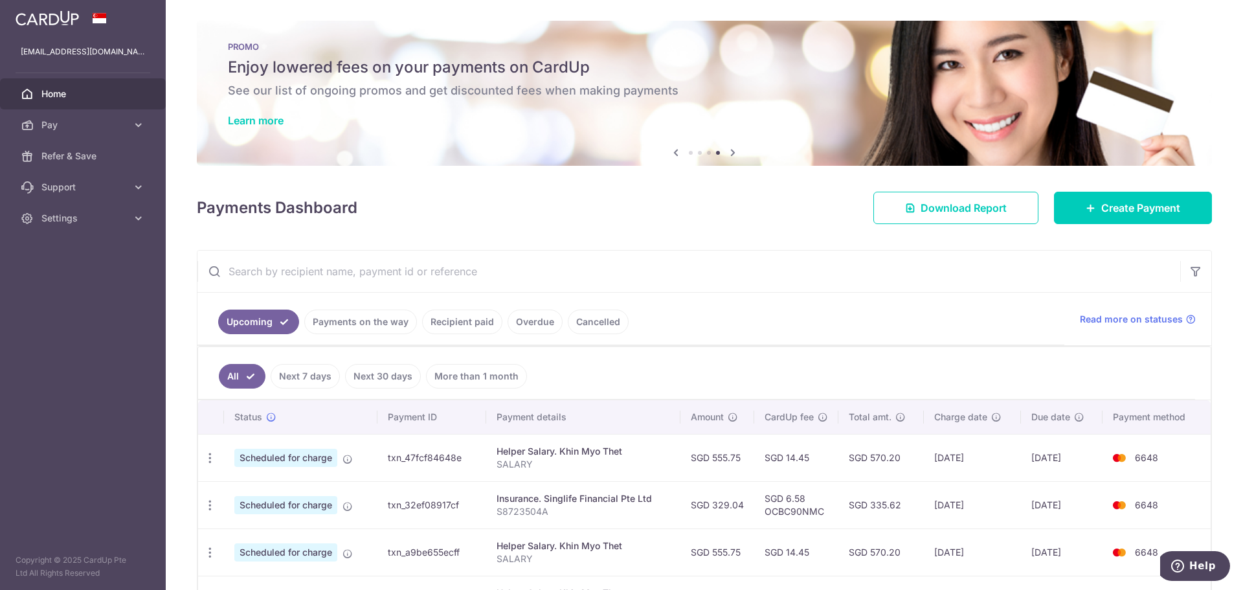
click at [735, 148] on icon at bounding box center [733, 152] width 16 height 16
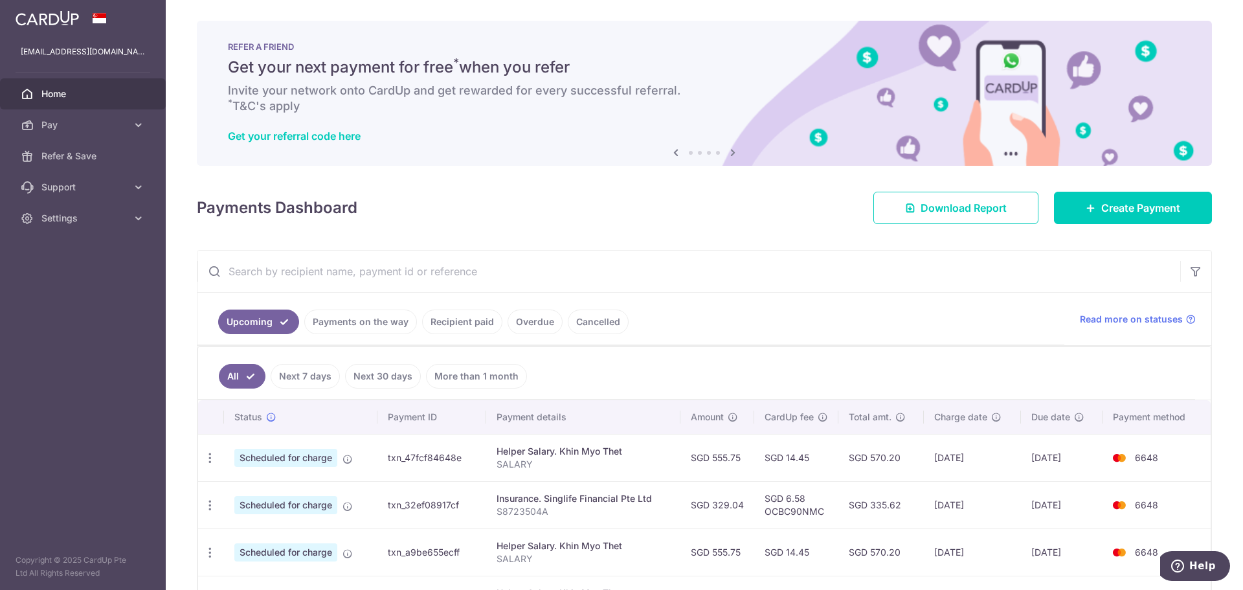
click at [675, 153] on icon at bounding box center [676, 152] width 16 height 16
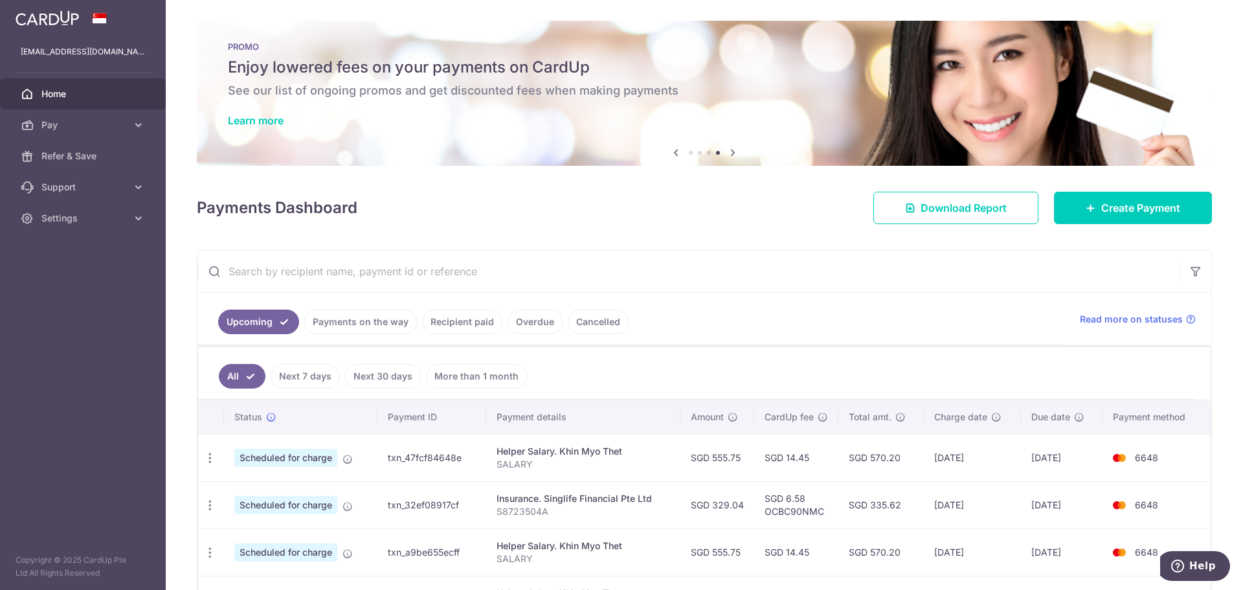
click at [273, 128] on div "PROMO Enjoy lowered fees on your payments on CardUp See our list of ongoing pro…" at bounding box center [704, 85] width 1015 height 129
click at [273, 122] on link "Learn more" at bounding box center [256, 120] width 56 height 13
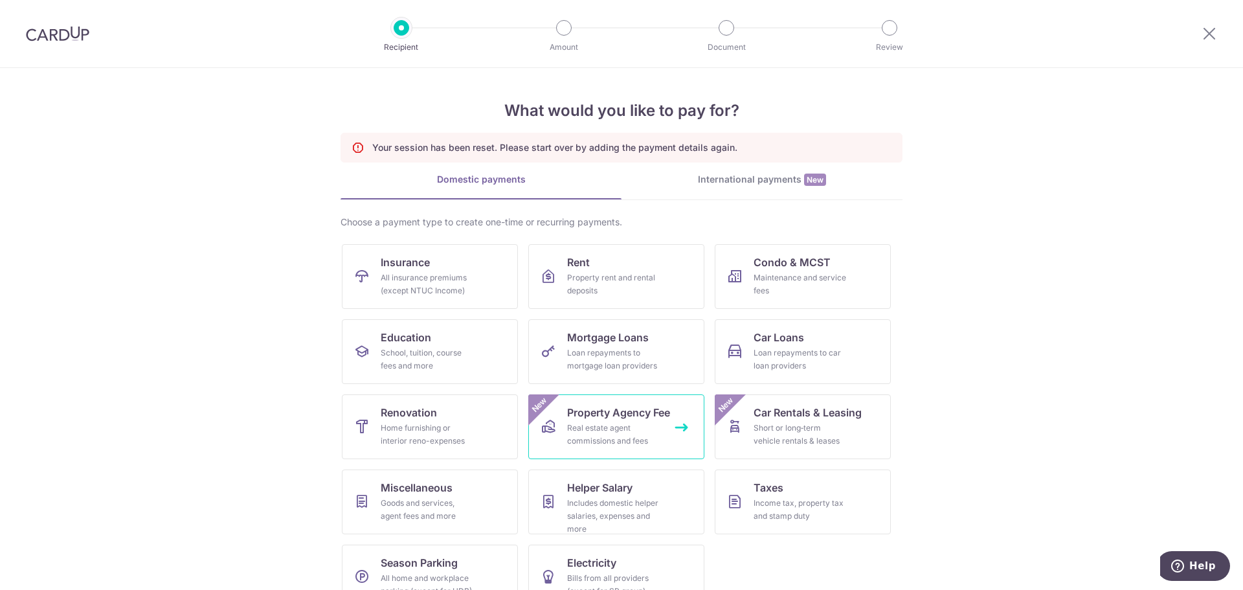
click at [616, 416] on span "Property Agency Fee" at bounding box center [618, 413] width 103 height 16
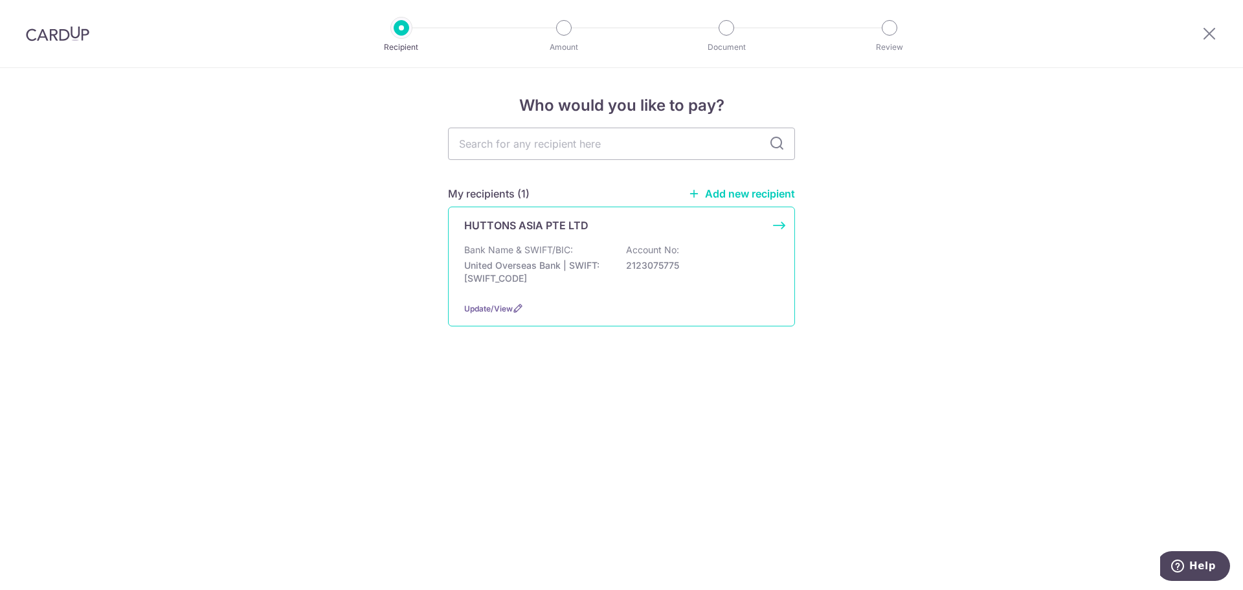
click at [587, 268] on p "United Overseas Bank | SWIFT: UOVBSGSGXXX" at bounding box center [536, 272] width 145 height 26
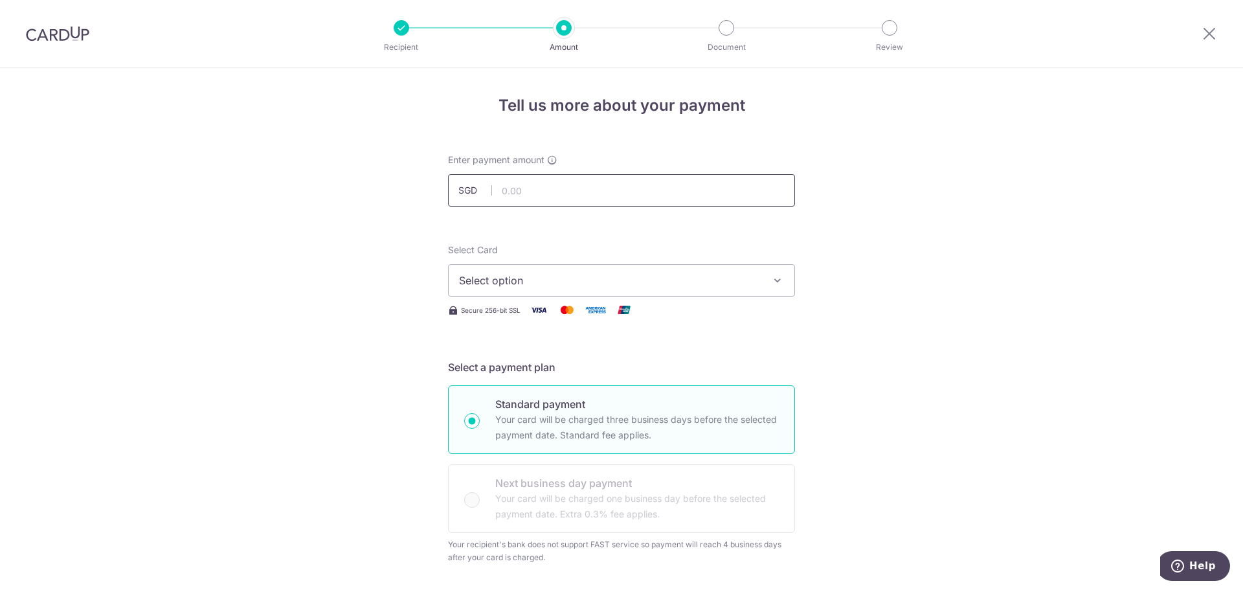
click at [651, 190] on input "text" at bounding box center [621, 190] width 347 height 32
type input "1,907.50"
click at [705, 278] on span "Select option" at bounding box center [610, 281] width 302 height 16
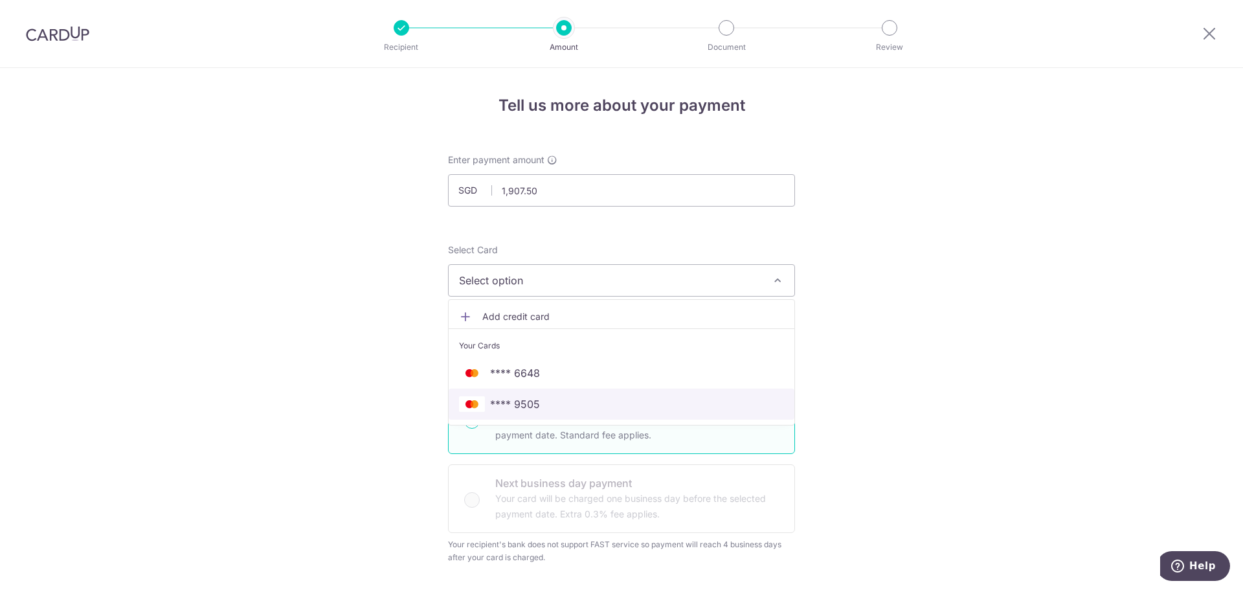
click at [638, 409] on span "**** 9505" at bounding box center [621, 404] width 325 height 16
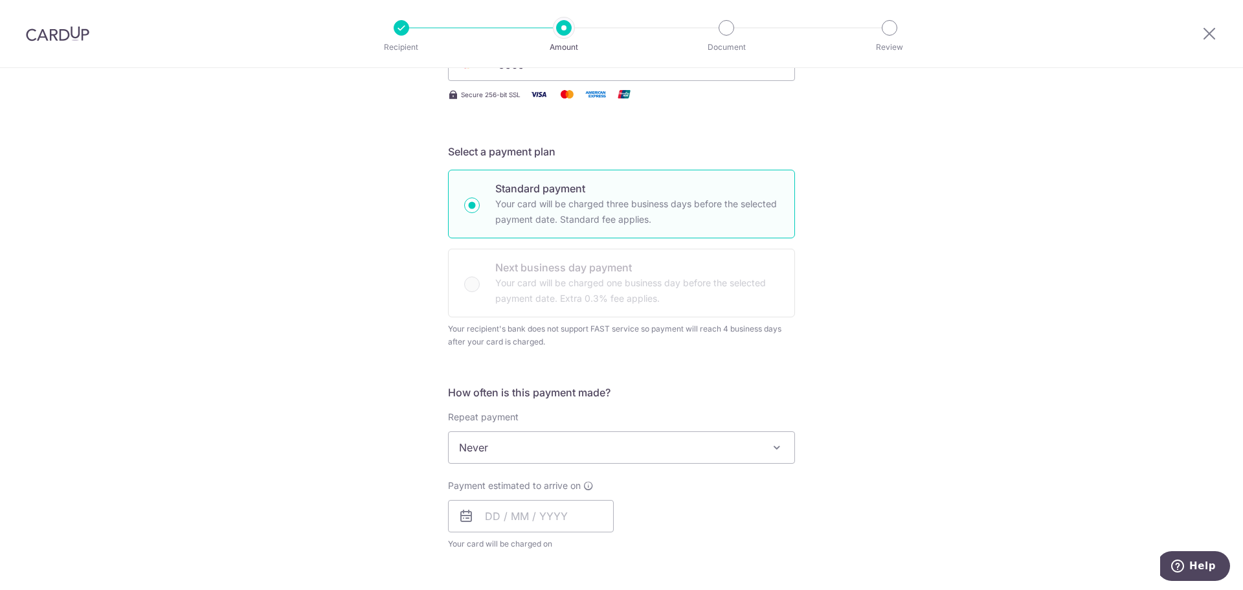
scroll to position [432, 0]
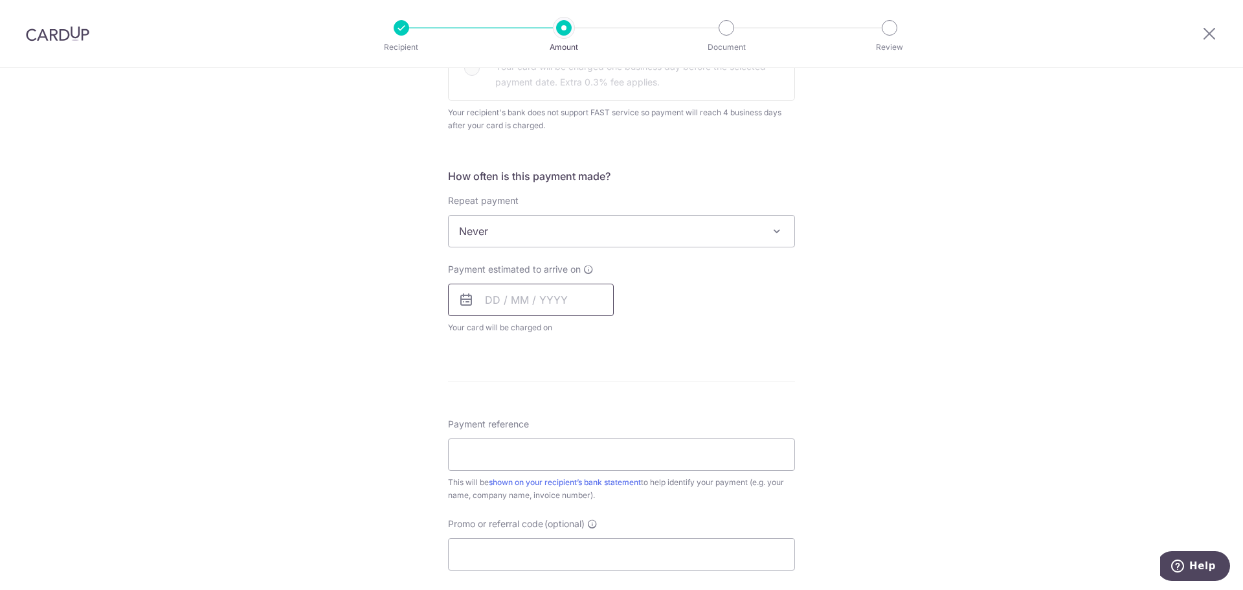
click at [544, 288] on input "text" at bounding box center [531, 300] width 166 height 32
click at [502, 300] on input "text" at bounding box center [531, 300] width 166 height 32
click at [580, 444] on link "16" at bounding box center [578, 443] width 21 height 21
type input "[DATE]"
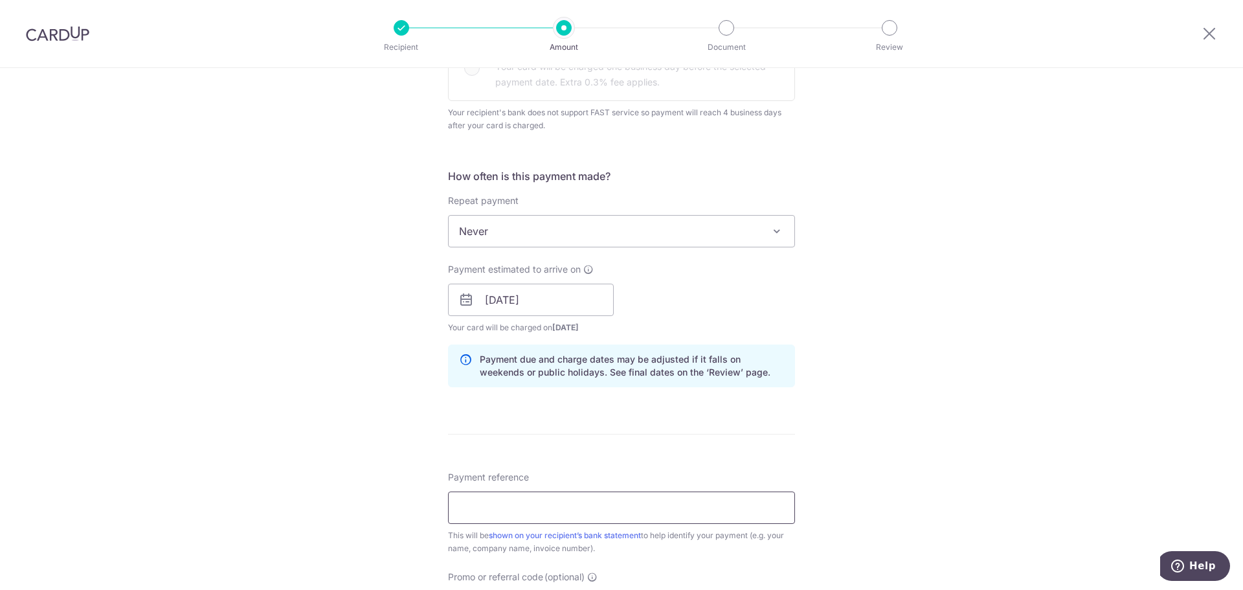
click at [573, 508] on input "Payment reference" at bounding box center [621, 507] width 347 height 32
type input "HAAR20250900351R"
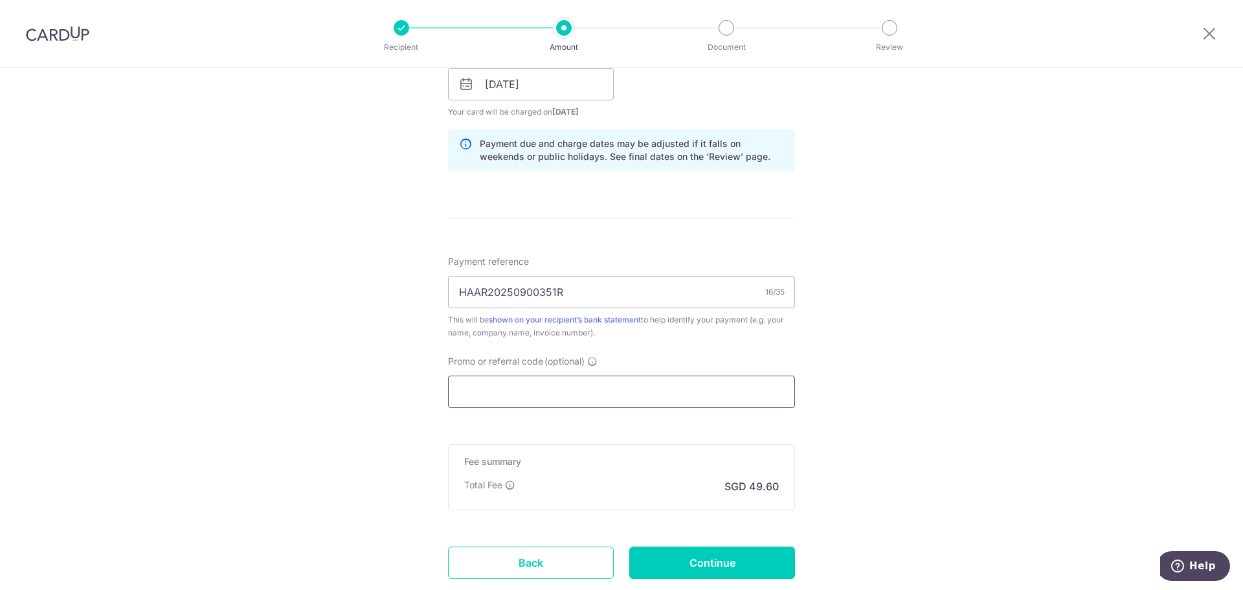
click at [695, 397] on input "Promo or referral code (optional)" at bounding box center [621, 391] width 347 height 32
paste input "OFF225"
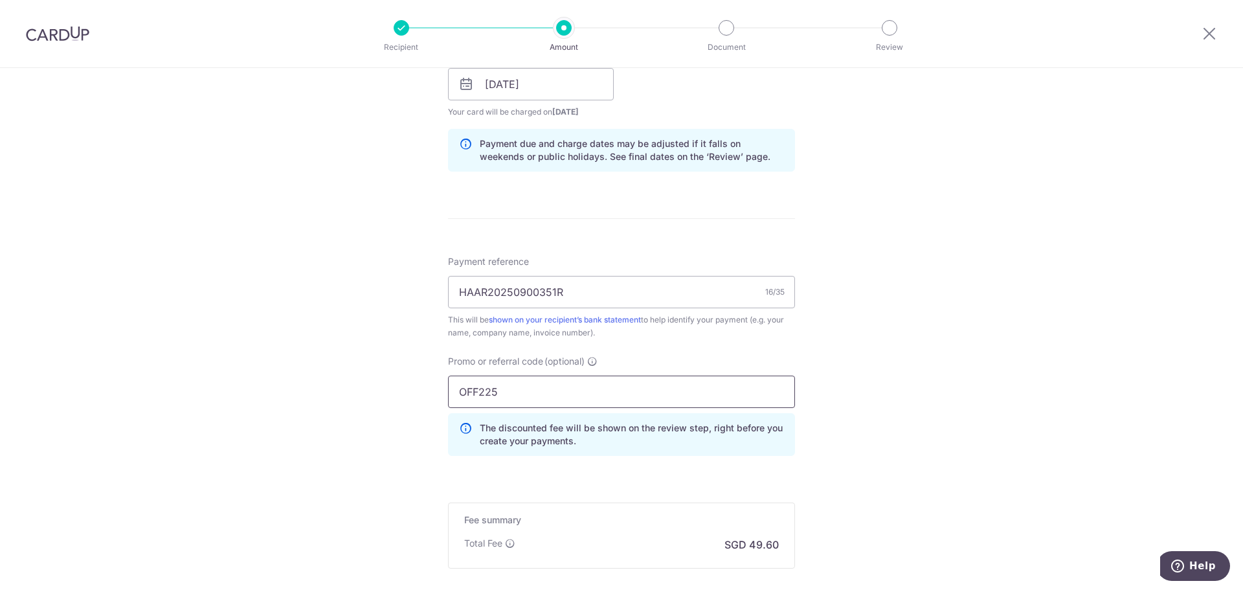
type input "OFF225"
click at [915, 458] on div "Tell us more about your payment Enter payment amount SGD 1,907.50 1907.50 Selec…" at bounding box center [621, 78] width 1243 height 1314
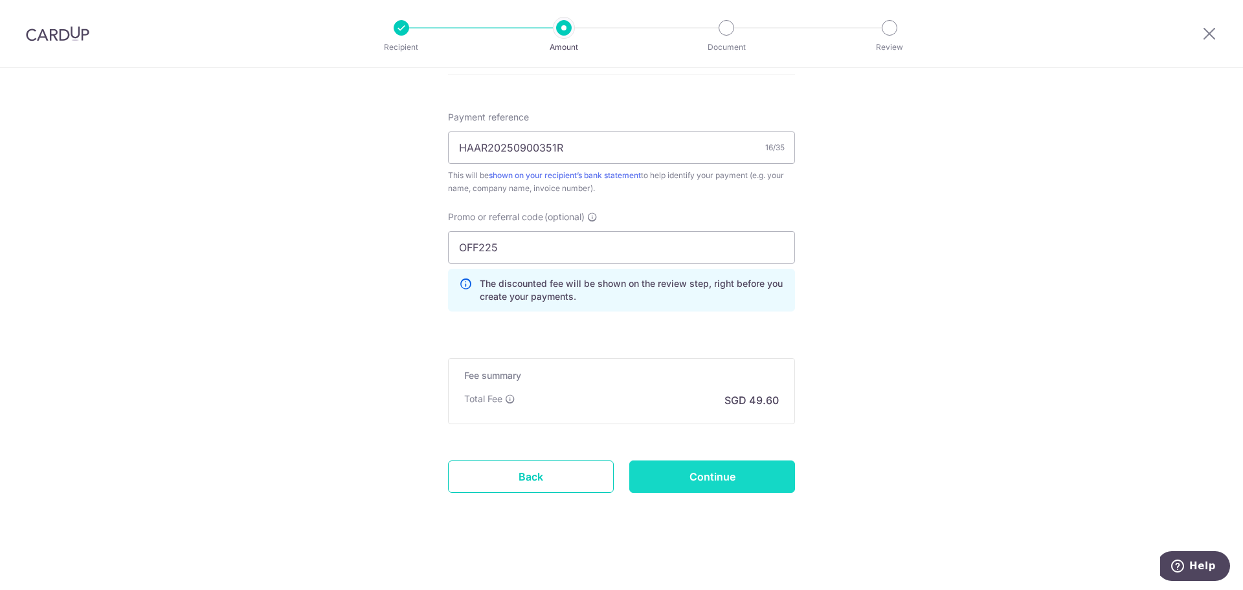
click at [770, 471] on input "Continue" at bounding box center [712, 476] width 166 height 32
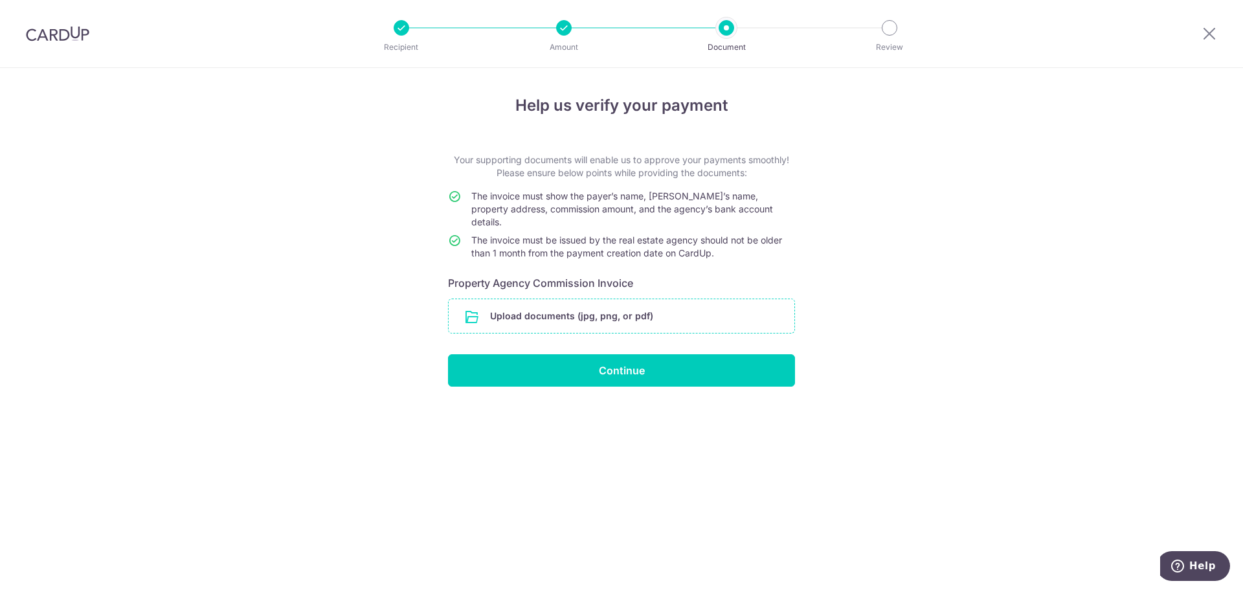
click at [653, 304] on input "file" at bounding box center [622, 316] width 346 height 34
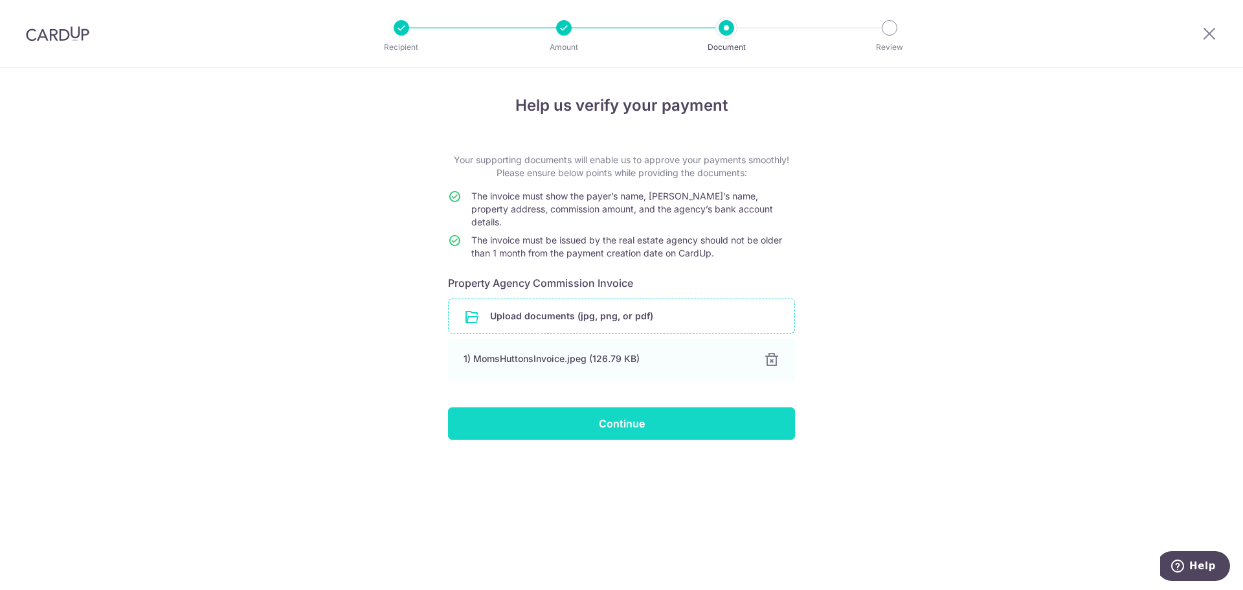
click at [700, 416] on input "Continue" at bounding box center [621, 423] width 347 height 32
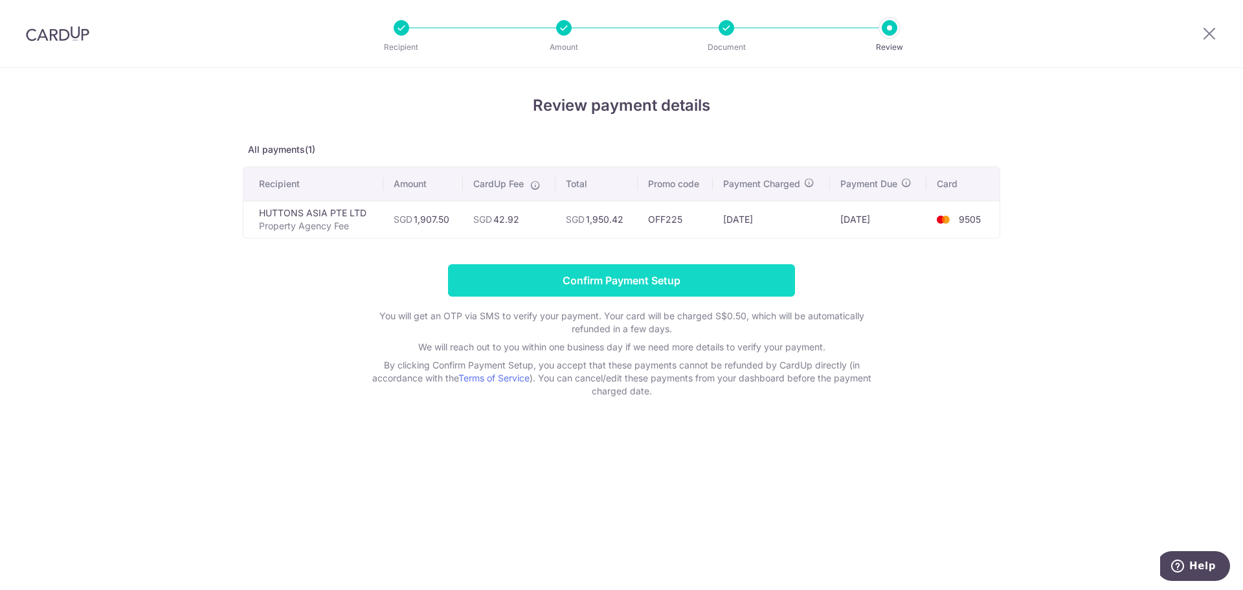
click at [669, 277] on input "Confirm Payment Setup" at bounding box center [621, 280] width 347 height 32
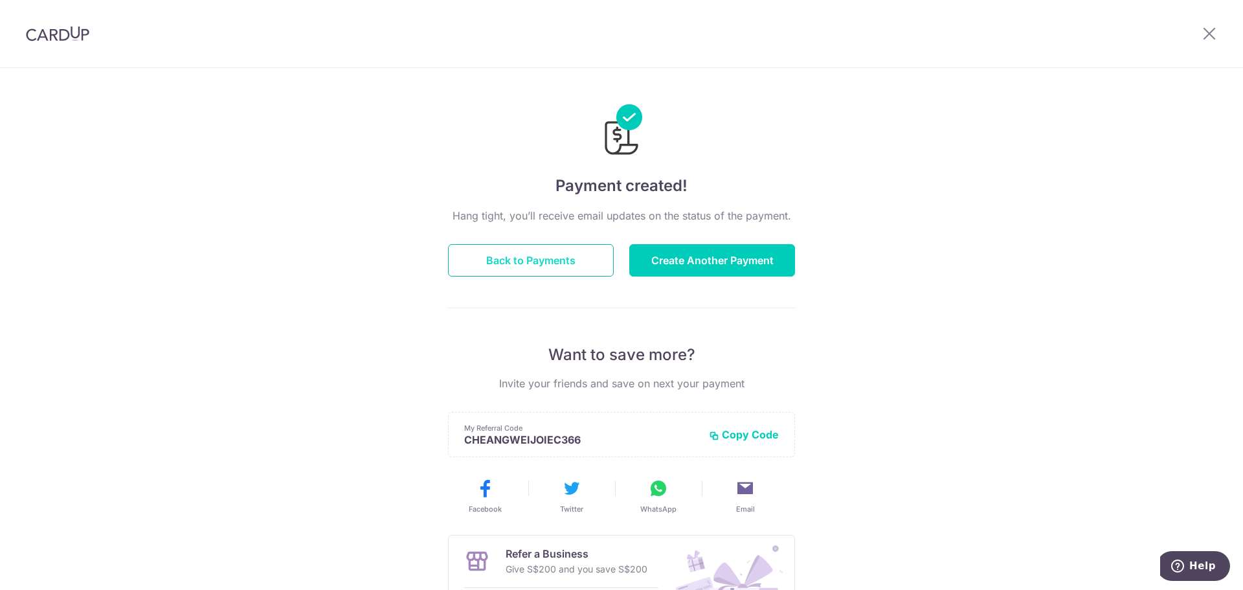
click at [550, 247] on button "Back to Payments" at bounding box center [531, 260] width 166 height 32
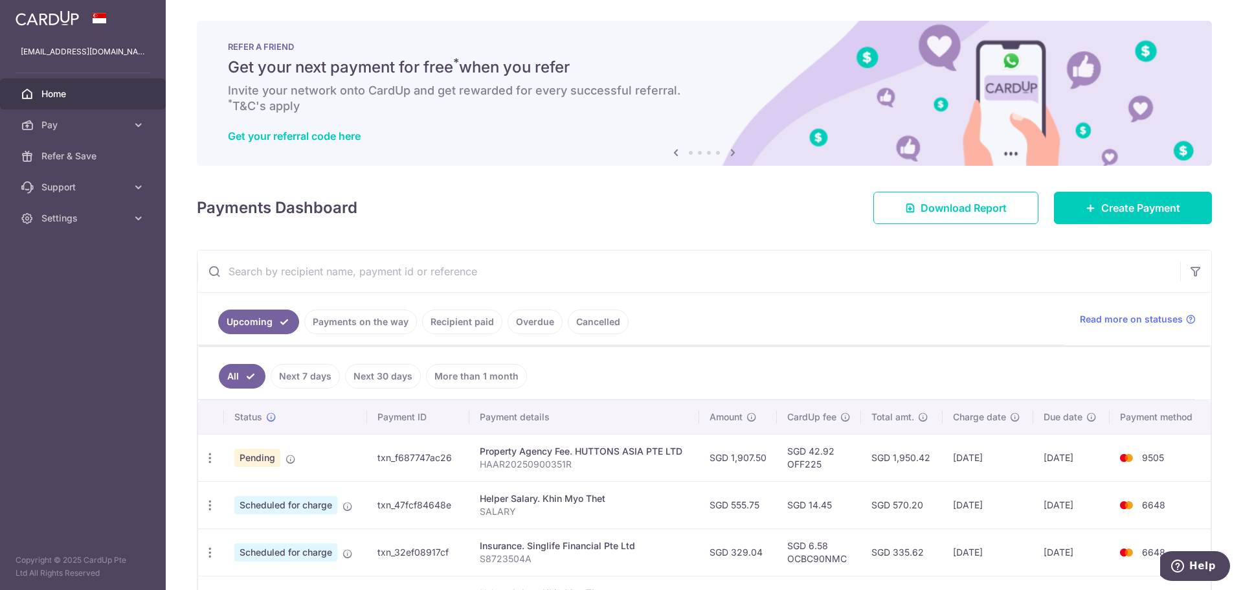
click at [100, 95] on span "Home" at bounding box center [83, 93] width 85 height 13
